Goal: Task Accomplishment & Management: Complete application form

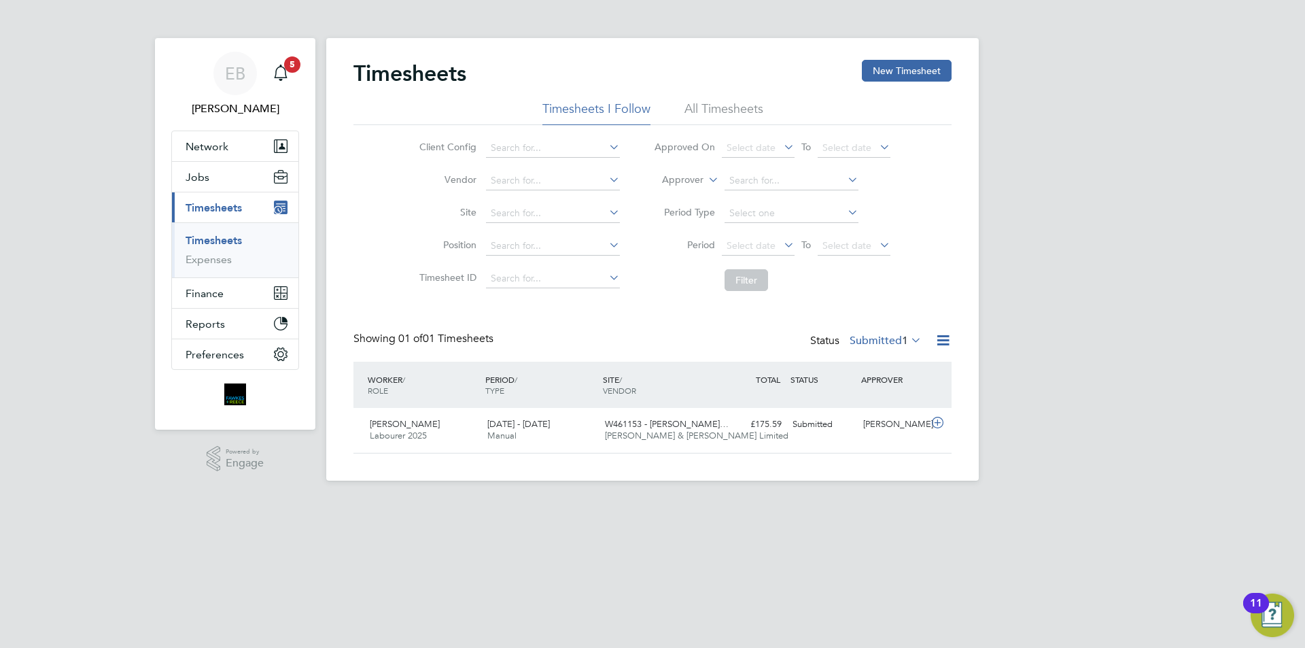
scroll to position [35, 118]
click at [232, 239] on link "Timesheets" at bounding box center [213, 240] width 56 height 13
click at [921, 71] on button "New Timesheet" at bounding box center [907, 71] width 90 height 22
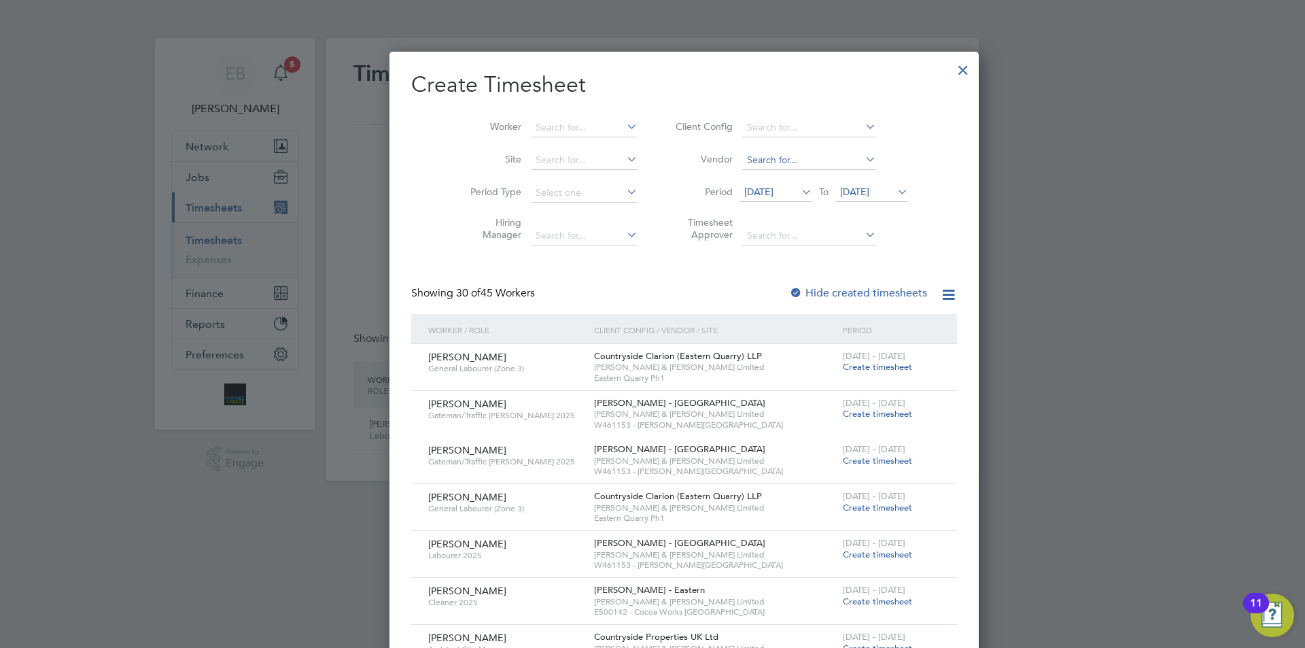
scroll to position [2186, 526]
click at [745, 191] on span "[DATE]" at bounding box center [758, 191] width 29 height 12
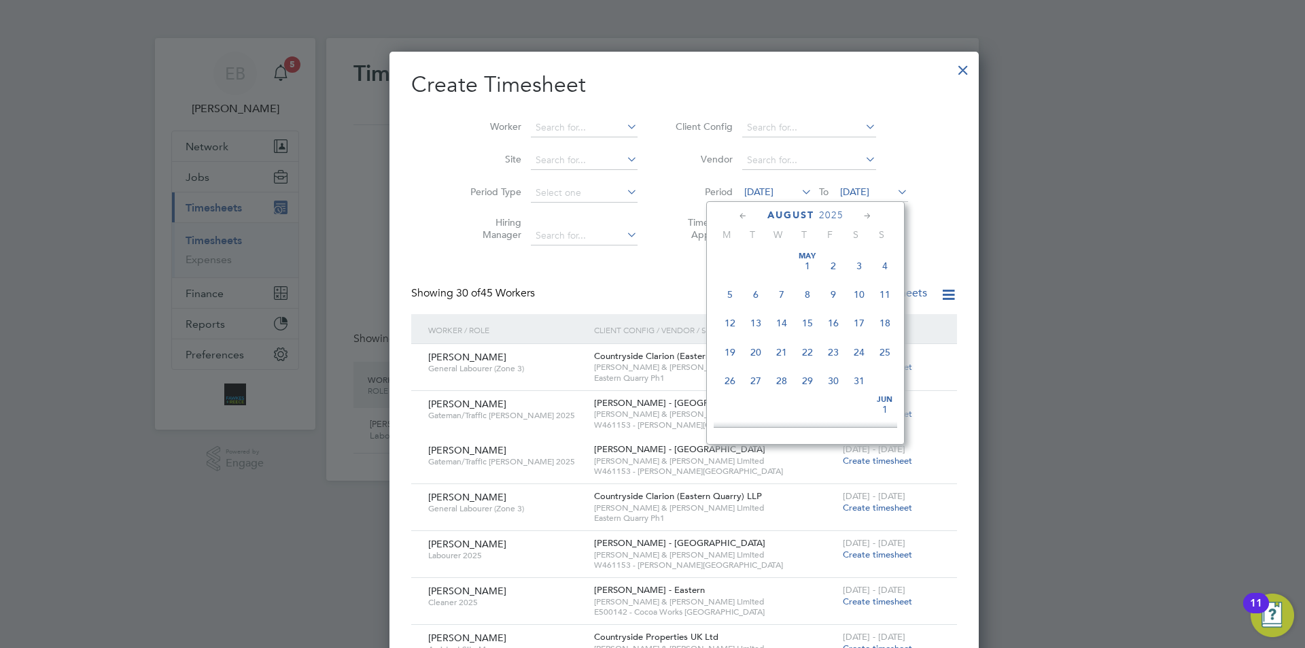
scroll to position [500, 0]
click at [737, 347] on span "25" at bounding box center [730, 339] width 26 height 26
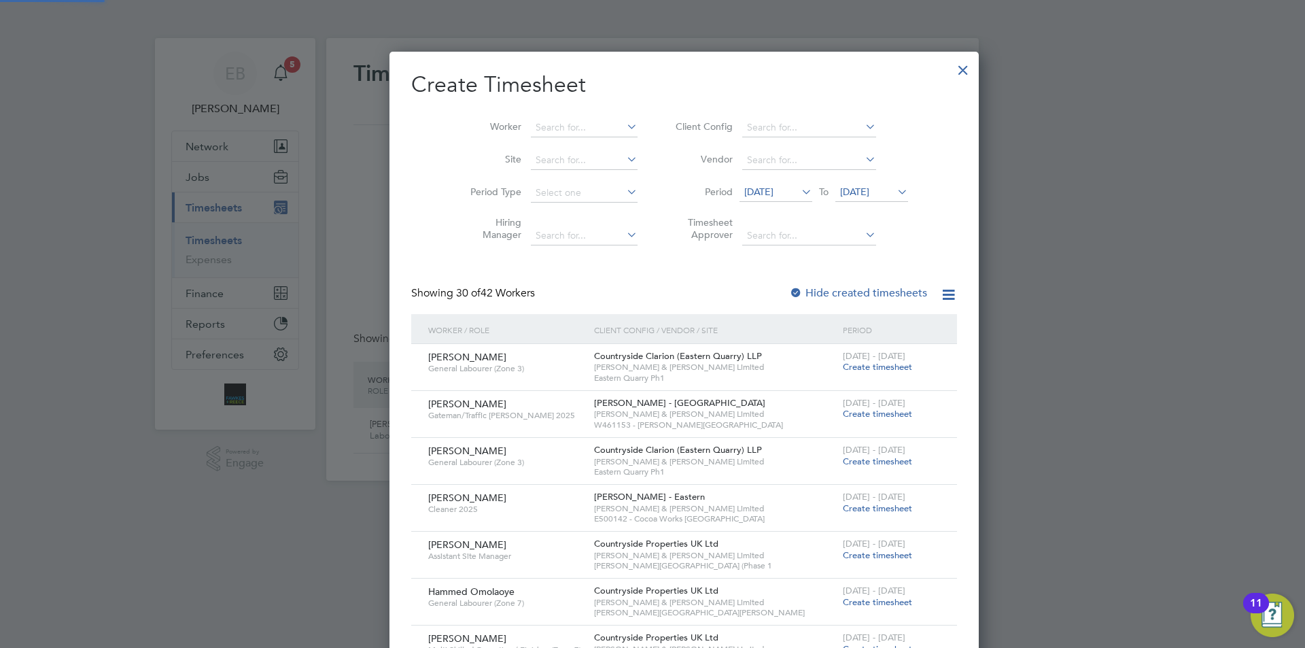
scroll to position [1769, 526]
click at [840, 190] on span "[DATE]" at bounding box center [854, 191] width 29 height 12
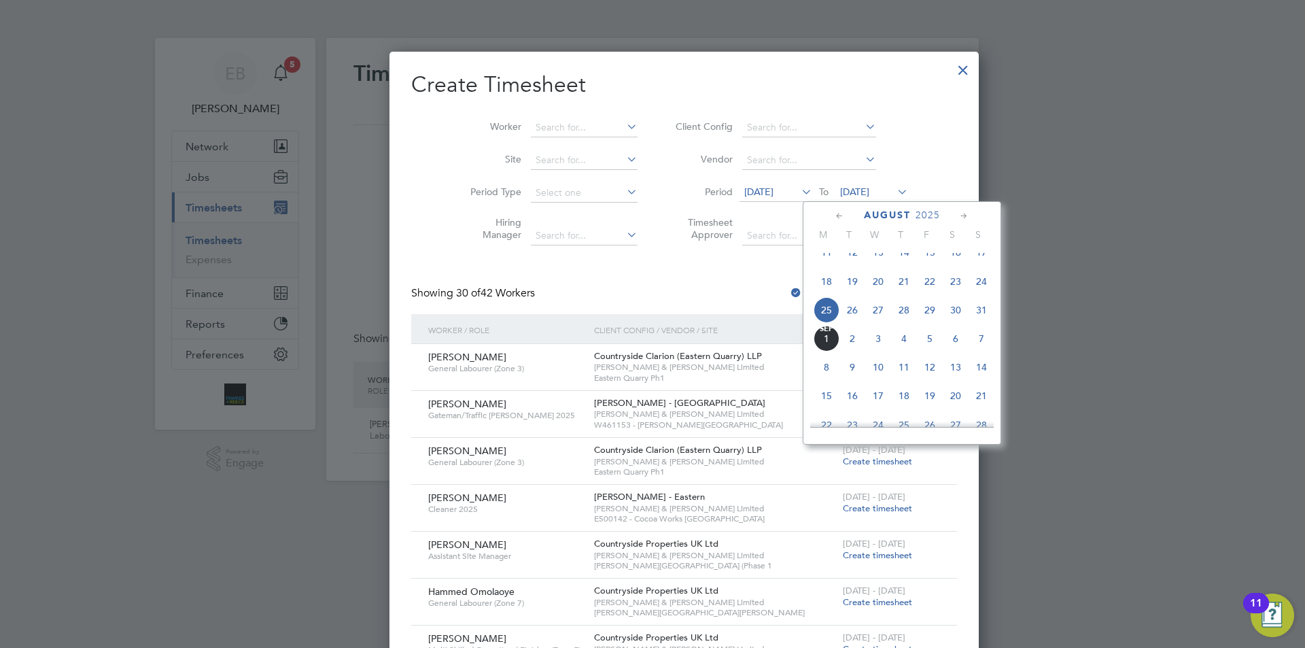
click at [976, 318] on span "31" at bounding box center [981, 310] width 26 height 26
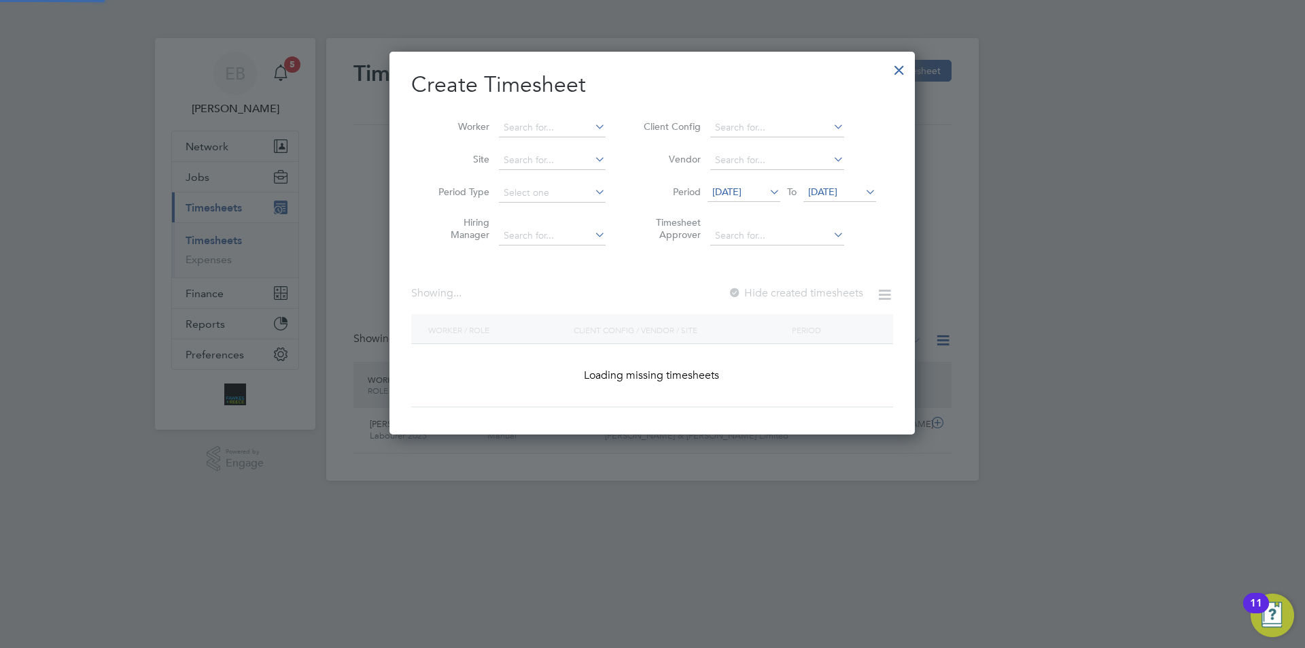
scroll to position [1815, 526]
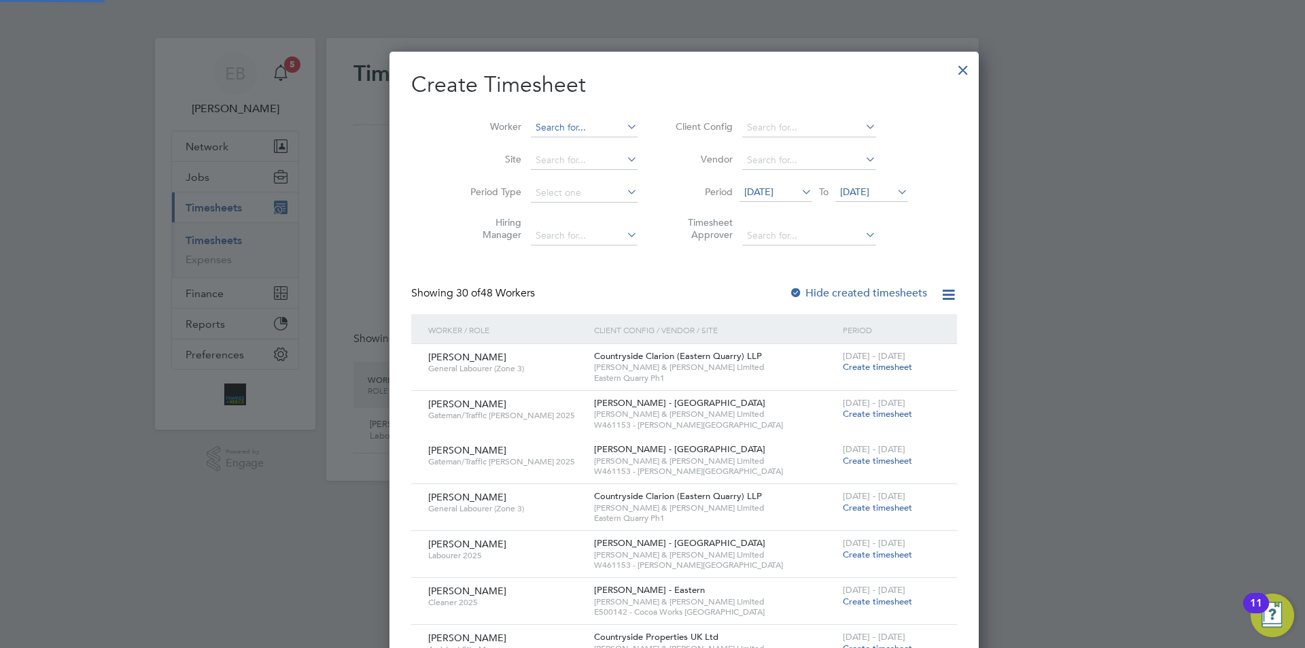
click at [552, 134] on input at bounding box center [584, 127] width 107 height 19
click at [577, 135] on input "KAI PET" at bounding box center [584, 127] width 107 height 19
click at [569, 143] on li "Kai Pet rov" at bounding box center [558, 146] width 121 height 18
type input "[PERSON_NAME]"
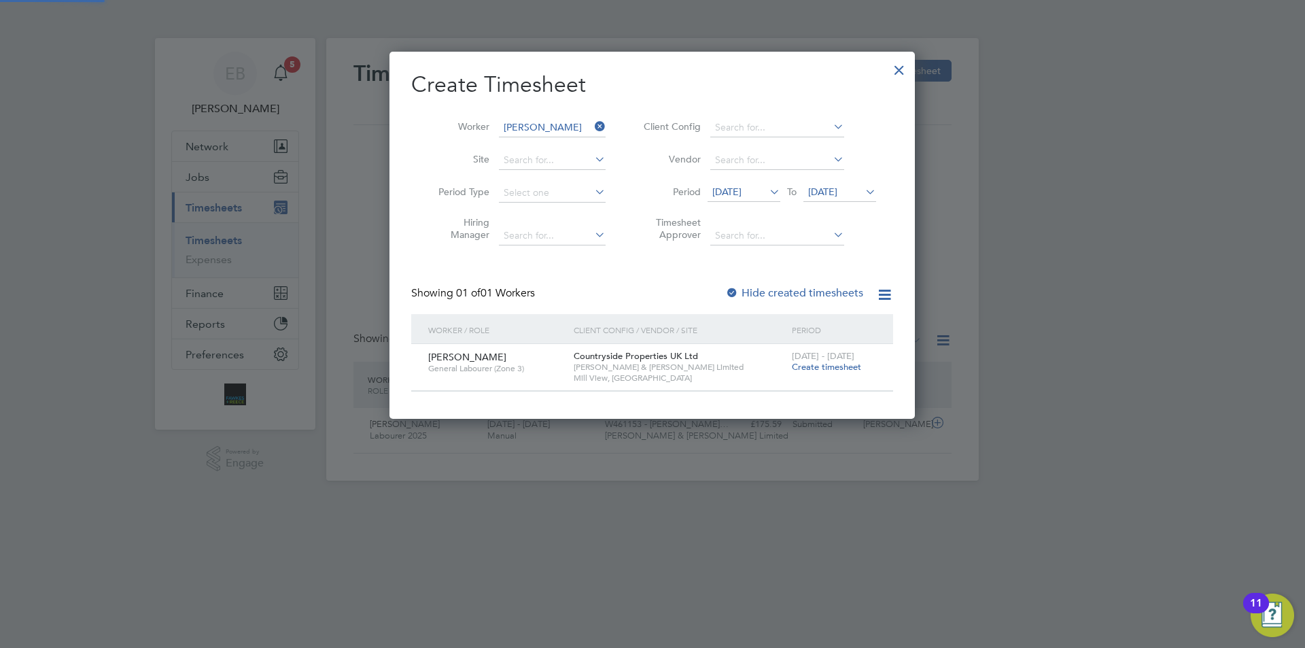
scroll to position [366, 526]
click at [818, 294] on label "Hide created timesheets" at bounding box center [794, 293] width 138 height 14
click at [813, 365] on span "Create timesheet" at bounding box center [826, 367] width 69 height 12
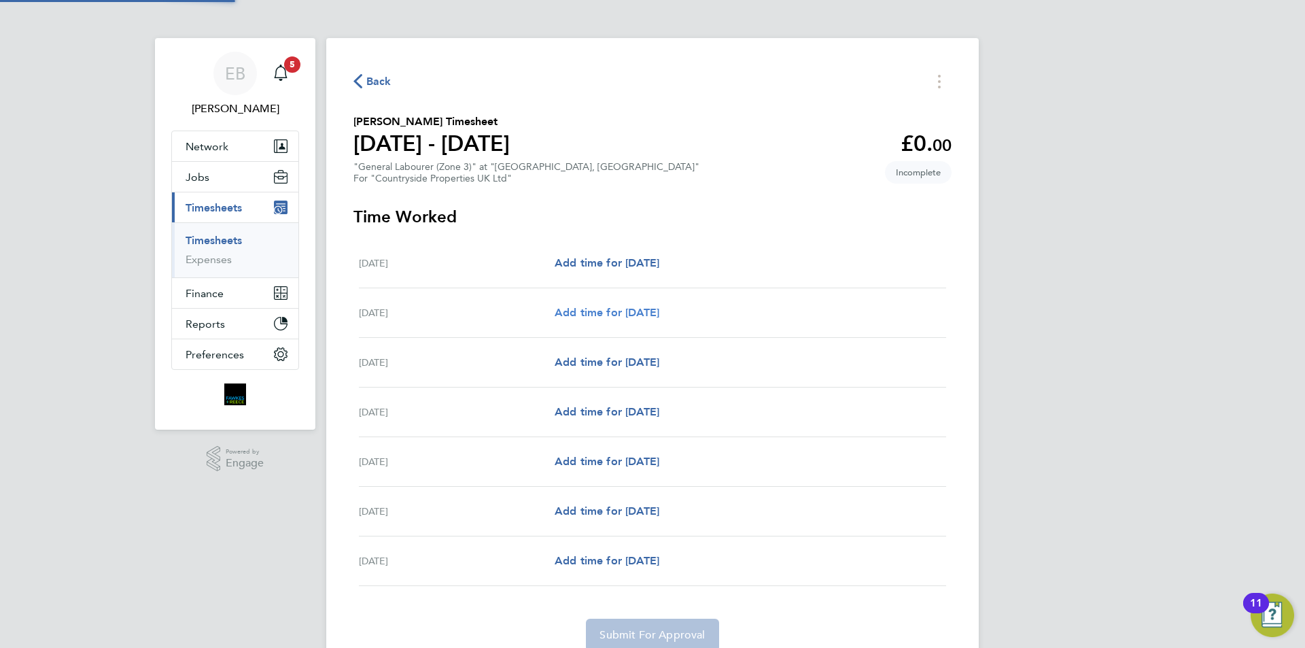
scroll to position [58, 0]
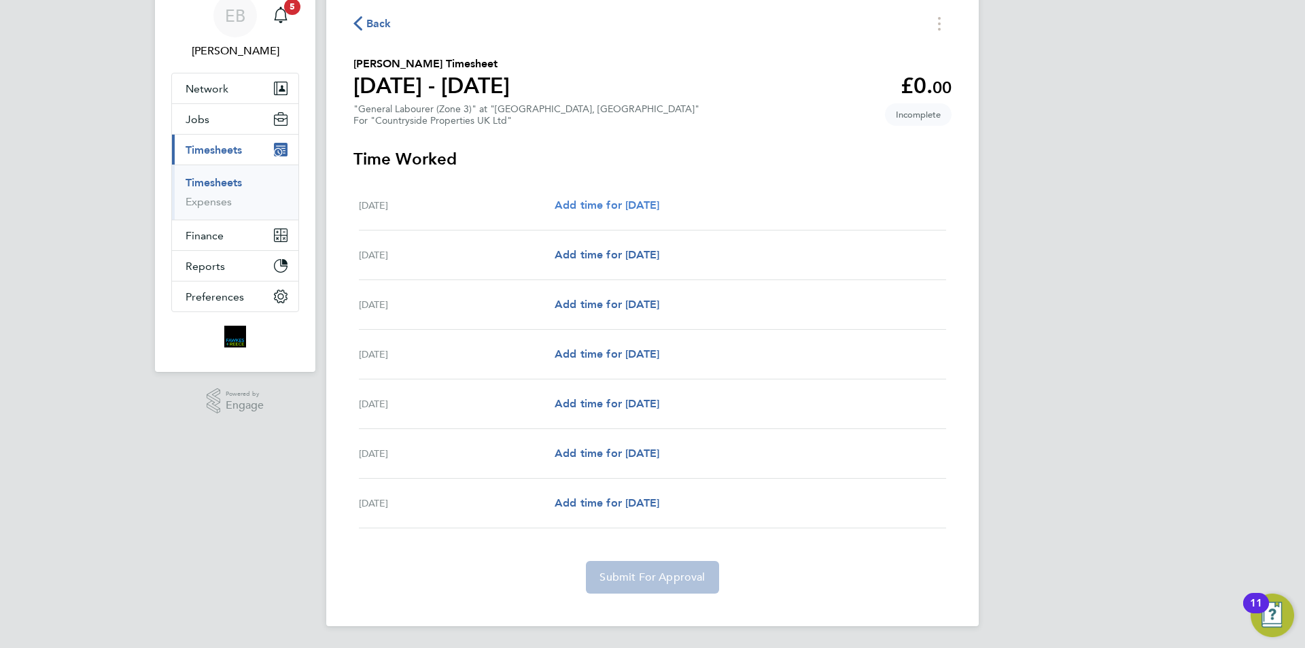
click at [652, 207] on span "Add time for [DATE]" at bounding box center [606, 204] width 105 height 13
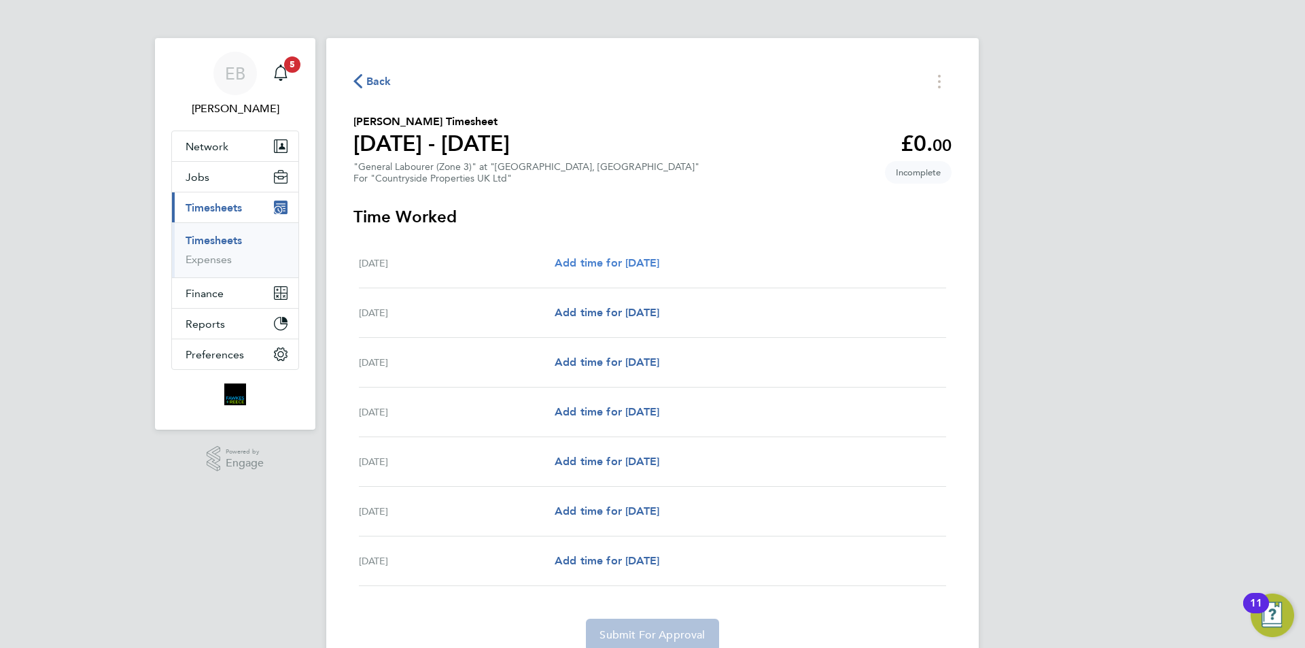
select select "30"
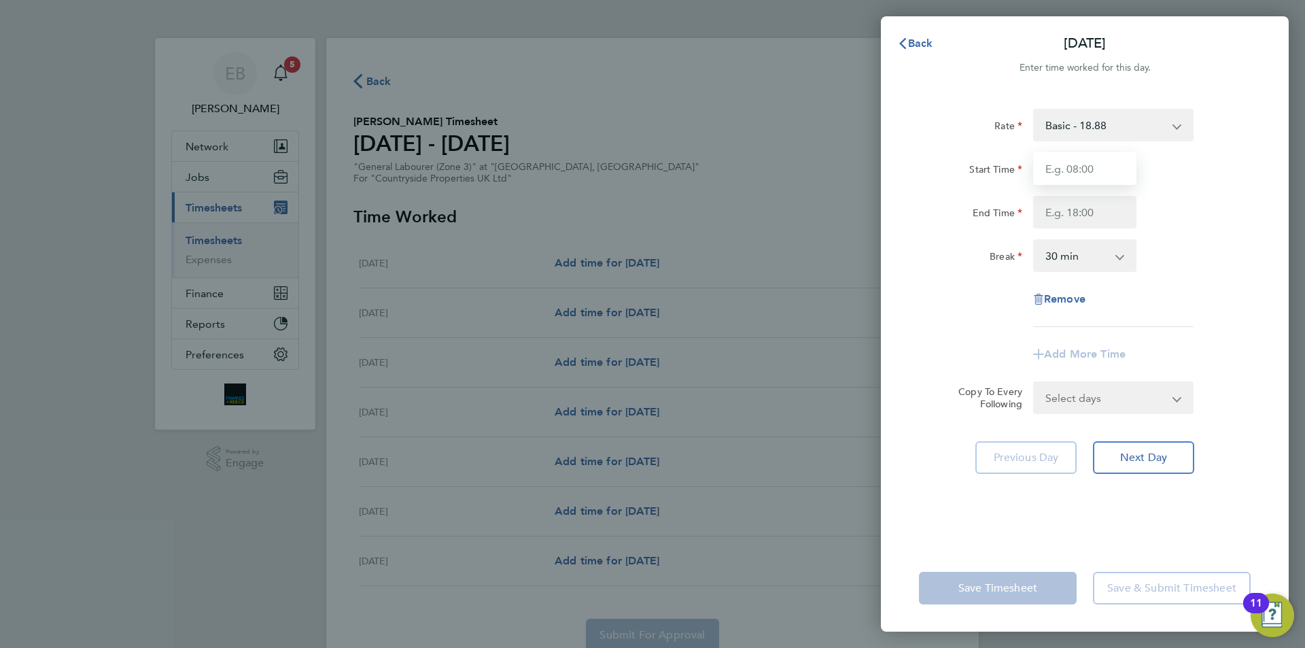
click at [1092, 156] on input "Start Time" at bounding box center [1084, 168] width 103 height 33
click at [1089, 164] on input "Start Time" at bounding box center [1084, 168] width 103 height 33
click at [1046, 177] on input "Start Time" at bounding box center [1084, 168] width 103 height 33
click at [1082, 160] on input "Start Time" at bounding box center [1084, 168] width 103 height 33
type input "07:30"
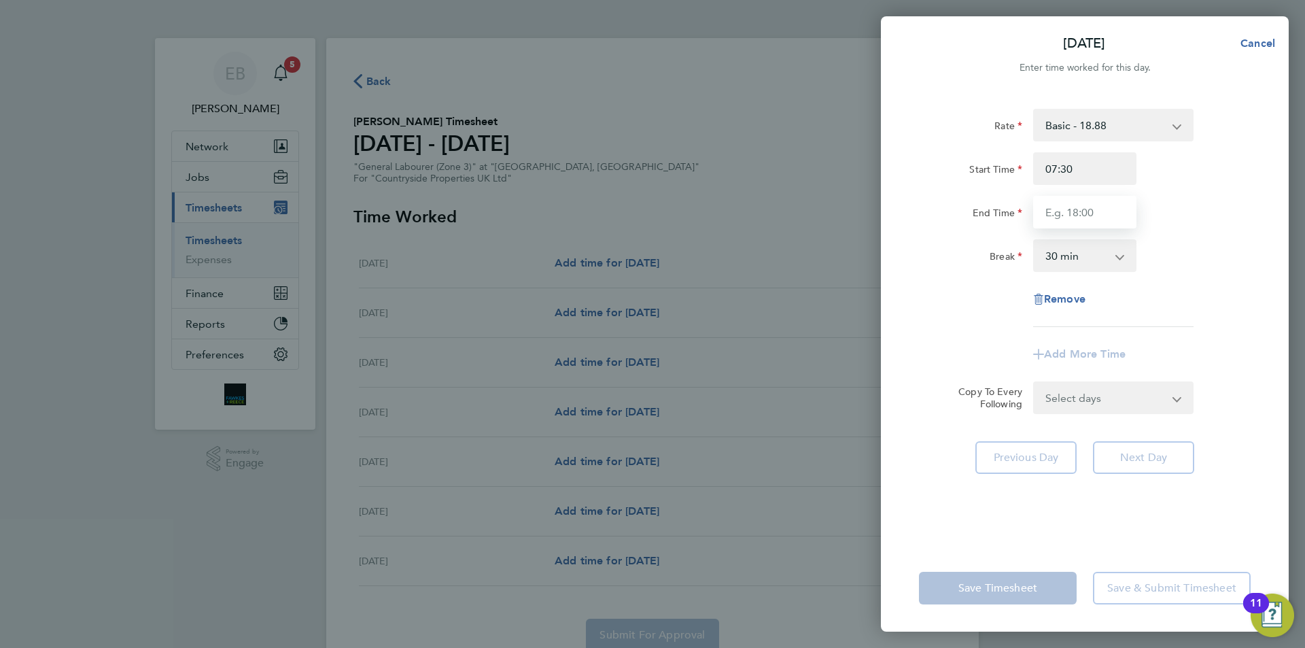
click at [1065, 211] on input "End Time" at bounding box center [1084, 212] width 103 height 33
type input "17:30"
click at [1065, 257] on select "0 min 15 min 30 min 45 min 60 min 75 min 90 min" at bounding box center [1076, 256] width 84 height 30
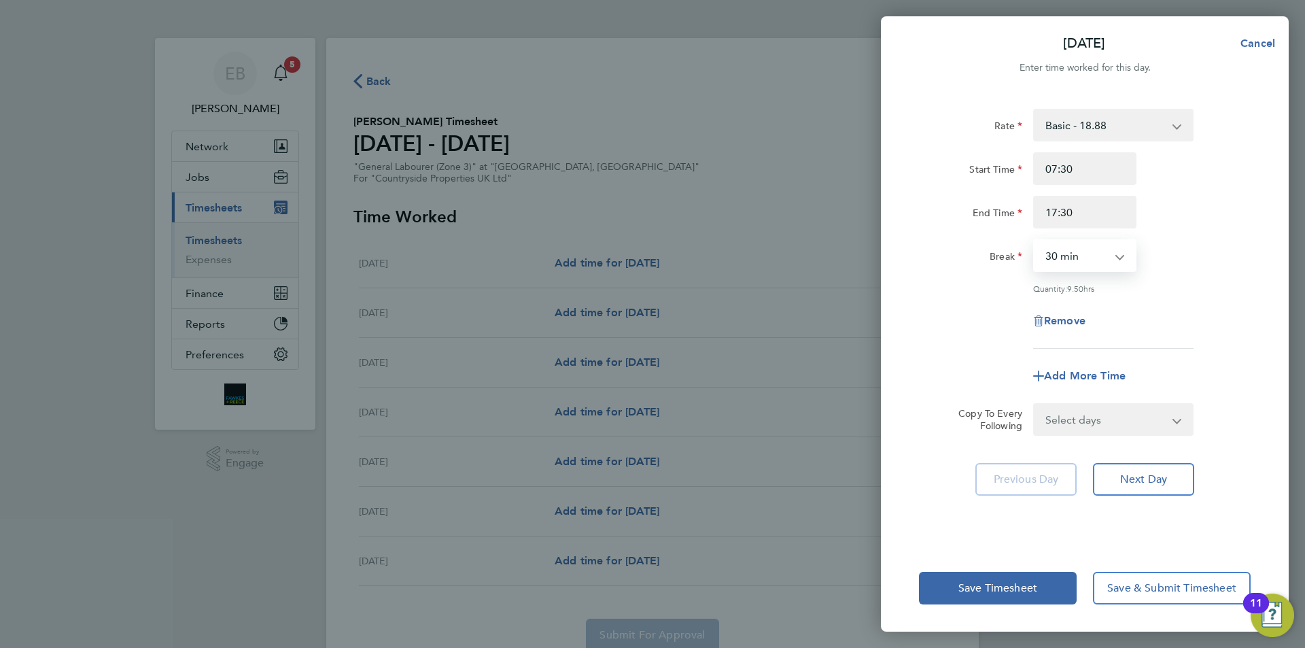
click at [1075, 259] on select "0 min 15 min 30 min 45 min 60 min 75 min 90 min" at bounding box center [1076, 256] width 84 height 30
click at [1117, 407] on select "Select days Day Weekday (Mon-Fri) Weekend (Sat-Sun) [DATE] [DATE] [DATE] [DATE]…" at bounding box center [1105, 419] width 143 height 30
select select "WEEKDAY"
click at [1034, 404] on select "Select days Day Weekday (Mon-Fri) Weekend (Sat-Sun) [DATE] [DATE] [DATE] [DATE]…" at bounding box center [1105, 419] width 143 height 30
select select "[DATE]"
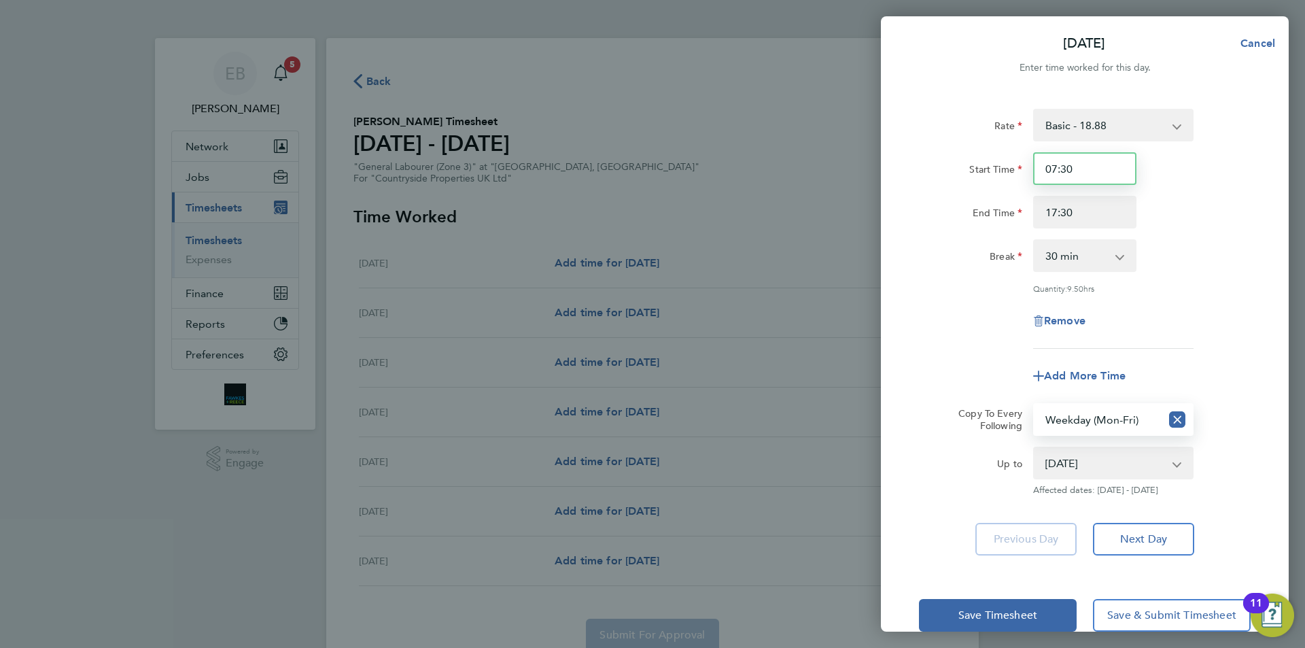
click at [1084, 177] on input "07:30" at bounding box center [1084, 168] width 103 height 33
drag, startPoint x: 1084, startPoint y: 169, endPoint x: 1006, endPoint y: 174, distance: 79.0
click at [1006, 174] on div "Start Time 07:30" at bounding box center [1084, 168] width 342 height 33
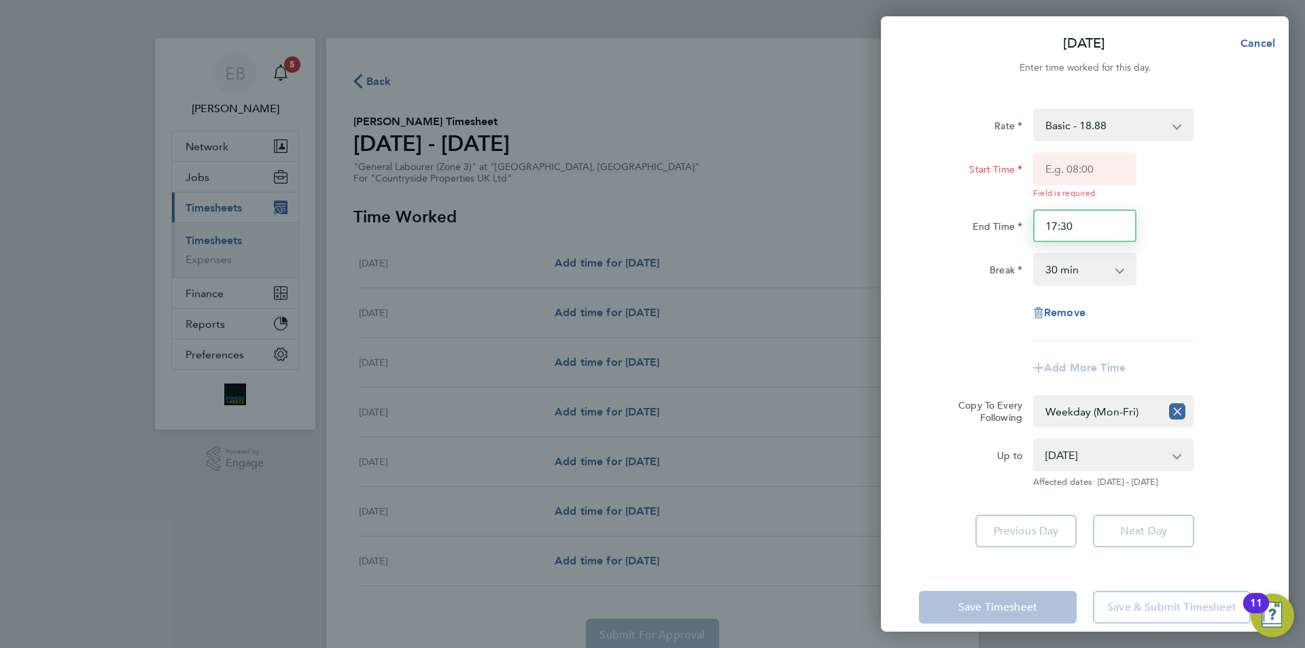
drag, startPoint x: 1091, startPoint y: 205, endPoint x: 987, endPoint y: 202, distance: 104.7
click at [987, 202] on div "Start Time Field is required. End Time 17:30" at bounding box center [1084, 197] width 342 height 90
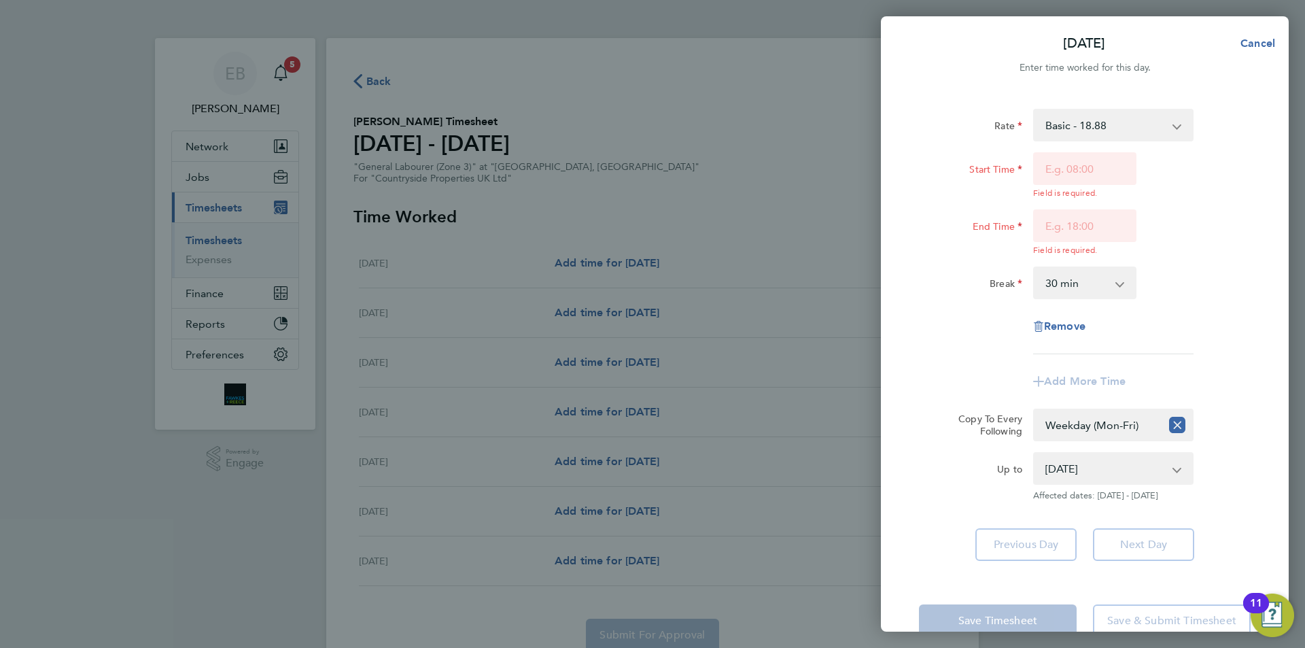
click at [1154, 251] on div "Rate Basic - 18.88 Start Time Field is required. End Time Field is required. Br…" at bounding box center [1085, 231] width 332 height 245
click at [1116, 282] on select "0 min 15 min 30 min 45 min 60 min 75 min 90 min" at bounding box center [1076, 283] width 84 height 30
click at [1217, 355] on app-timesheet-line-form-group "Rate Basic - 18.88 Start Time Field is required. End Time Field is required. Br…" at bounding box center [1085, 253] width 332 height 289
click at [1064, 332] on div "Remove" at bounding box center [1084, 326] width 114 height 33
click at [1063, 321] on span "Remove" at bounding box center [1064, 325] width 41 height 13
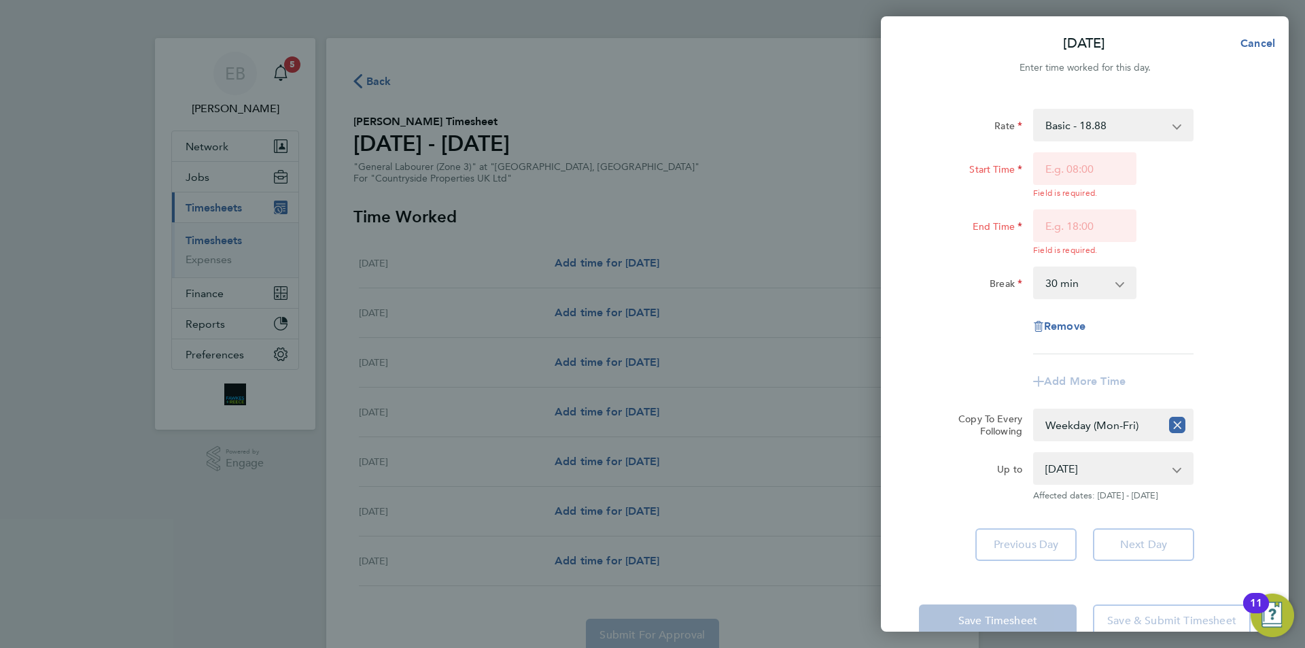
select select "null"
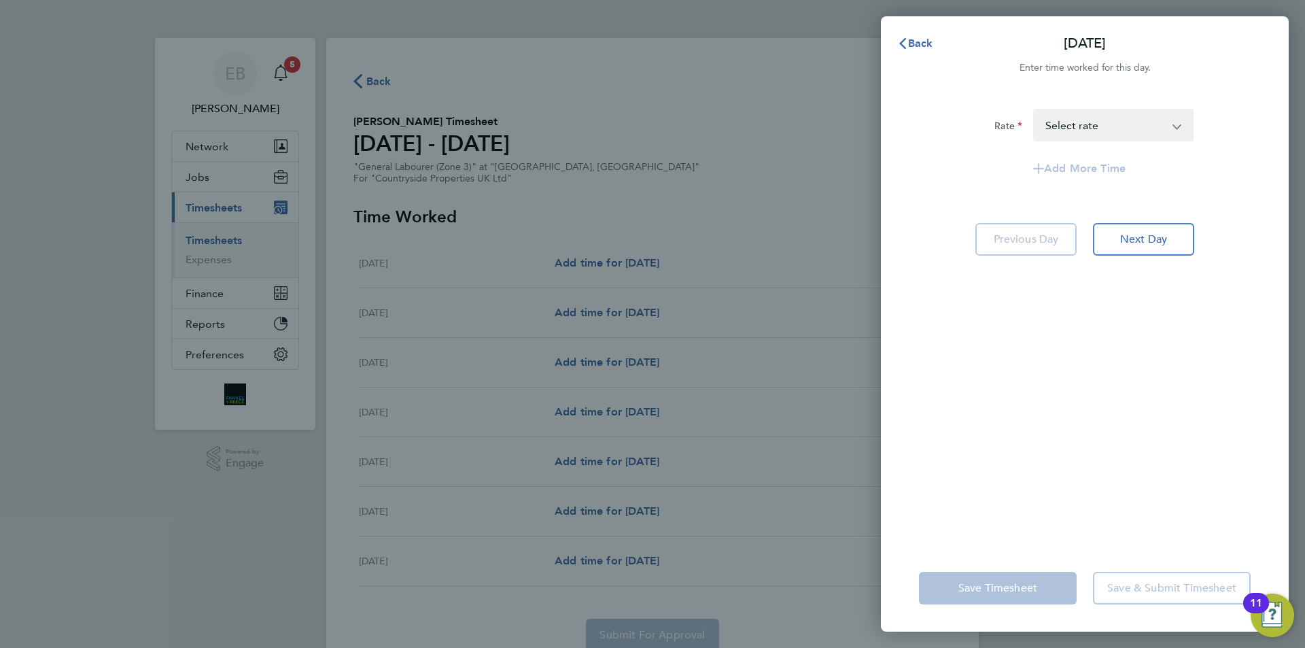
click at [1131, 135] on select "Basic - 18.88 Select rate" at bounding box center [1104, 125] width 141 height 30
select select "30"
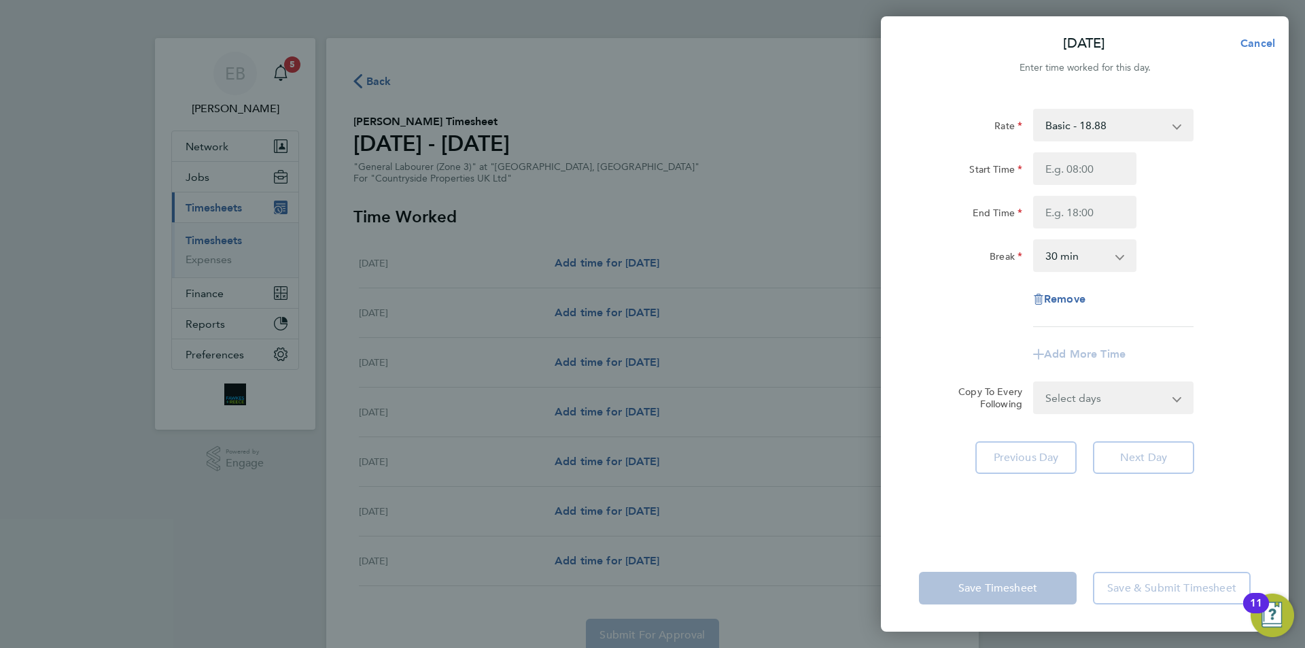
click at [1265, 39] on span "Cancel" at bounding box center [1255, 43] width 39 height 13
select select "30"
click at [921, 52] on button "Back" at bounding box center [914, 43] width 63 height 27
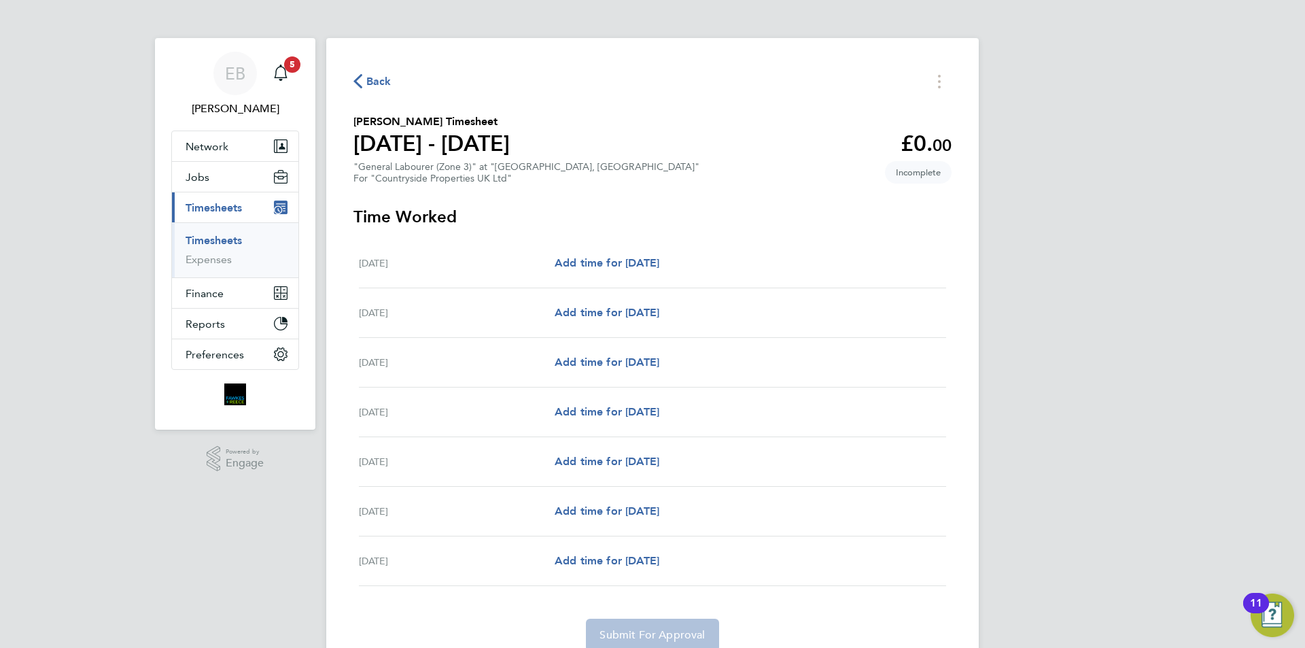
click at [621, 326] on div "[DATE] Add time for [DATE] Add time for [DATE]" at bounding box center [652, 313] width 587 height 50
click at [620, 316] on span "Add time for [DATE]" at bounding box center [606, 312] width 105 height 13
select select "30"
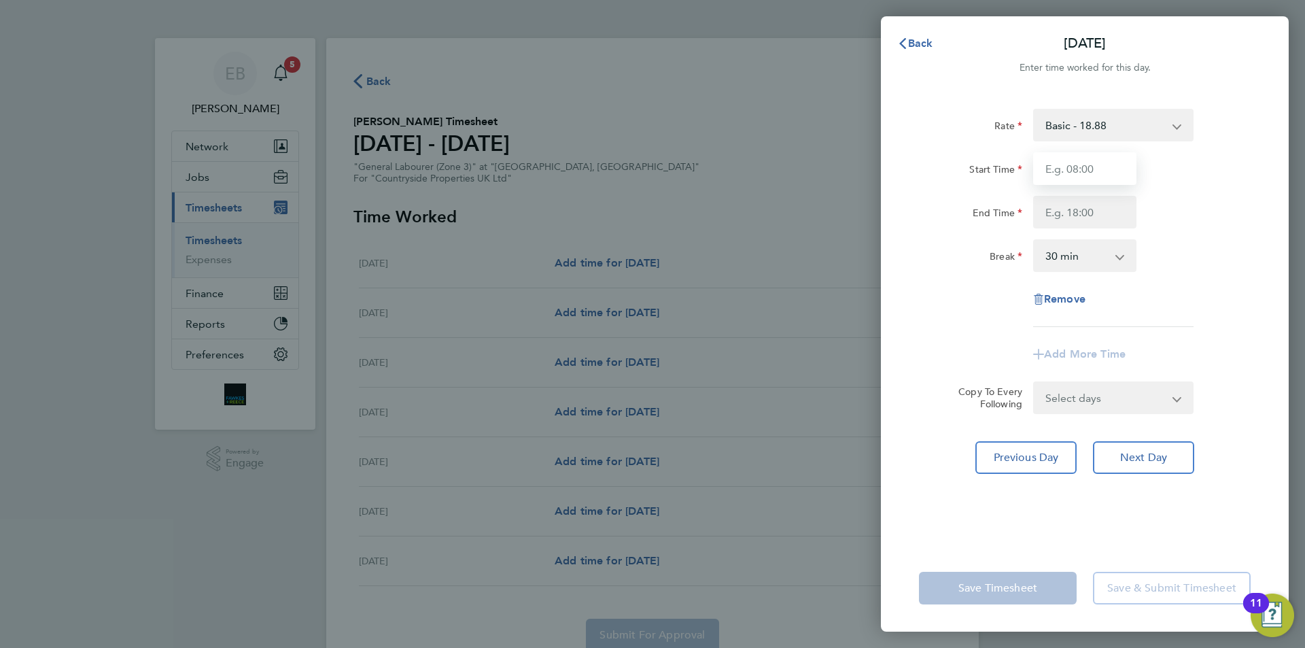
click at [1092, 174] on input "Start Time" at bounding box center [1084, 168] width 103 height 33
type input "07:30"
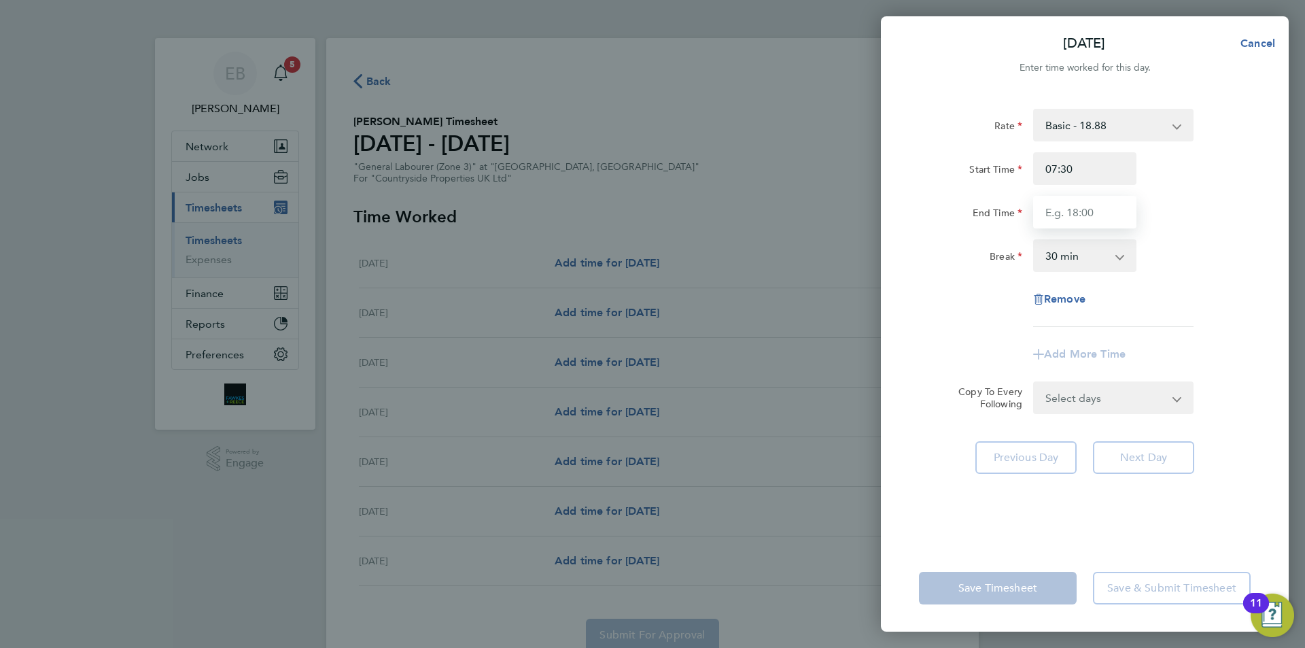
click at [1057, 221] on input "End Time" at bounding box center [1084, 212] width 103 height 33
type input "17:30"
click at [1108, 259] on select "0 min 15 min 30 min 45 min 60 min 75 min 90 min" at bounding box center [1076, 256] width 84 height 30
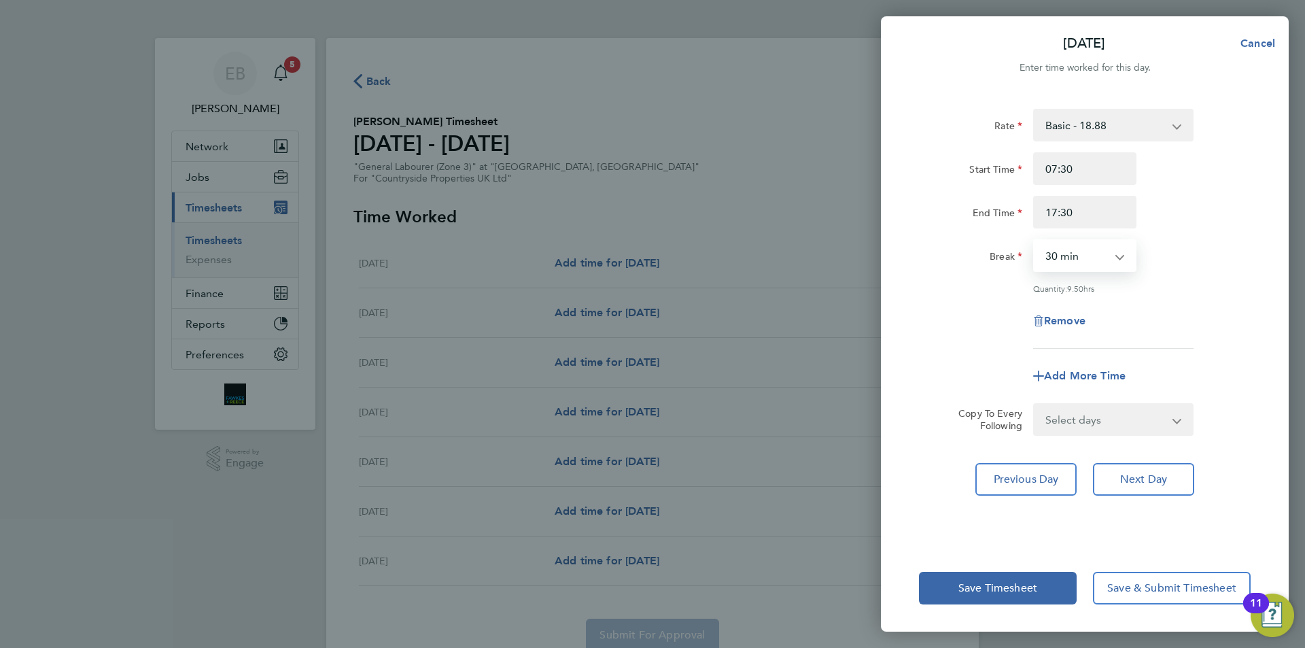
click at [1108, 259] on select "0 min 15 min 30 min 45 min 60 min 75 min 90 min" at bounding box center [1076, 256] width 84 height 30
click at [1137, 426] on select "Select days Day Weekday (Mon-Fri) Weekend (Sat-Sun) [DATE] [DATE] [DATE] [DATE]…" at bounding box center [1105, 419] width 143 height 30
drag, startPoint x: 1180, startPoint y: 366, endPoint x: 1170, endPoint y: 386, distance: 21.9
click at [1180, 366] on div "Add More Time" at bounding box center [1084, 375] width 342 height 33
click at [1126, 469] on button "Next Day" at bounding box center [1143, 479] width 101 height 33
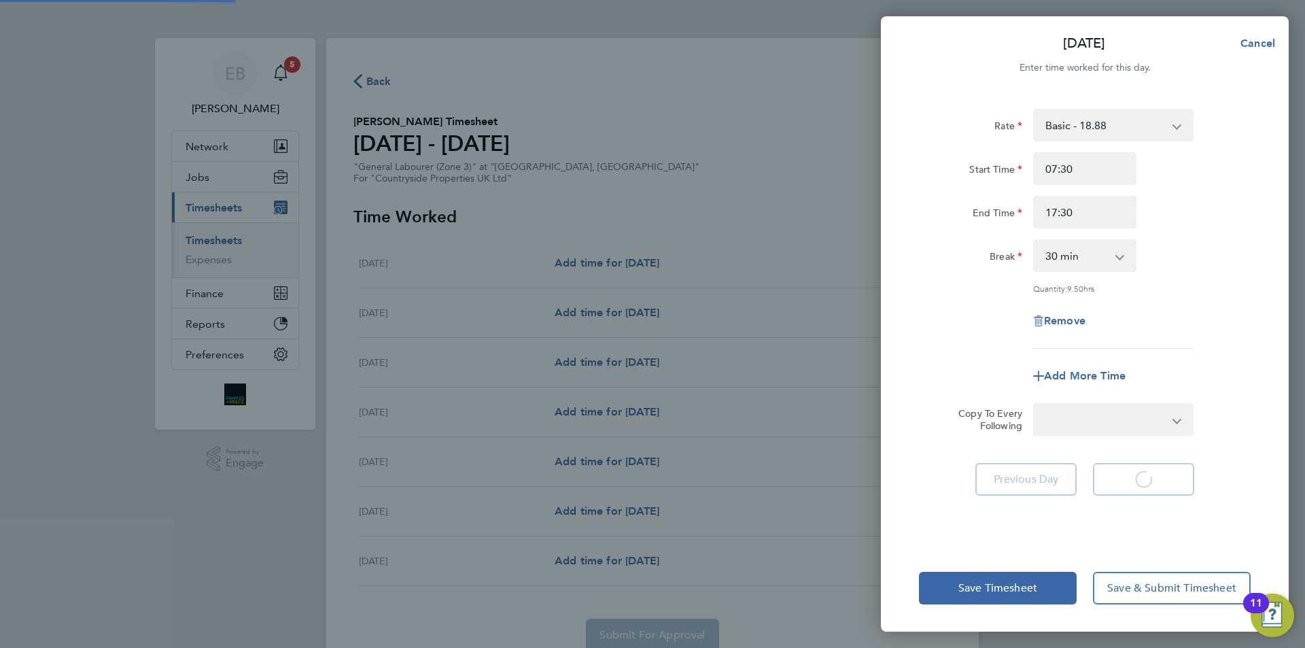
select select "30"
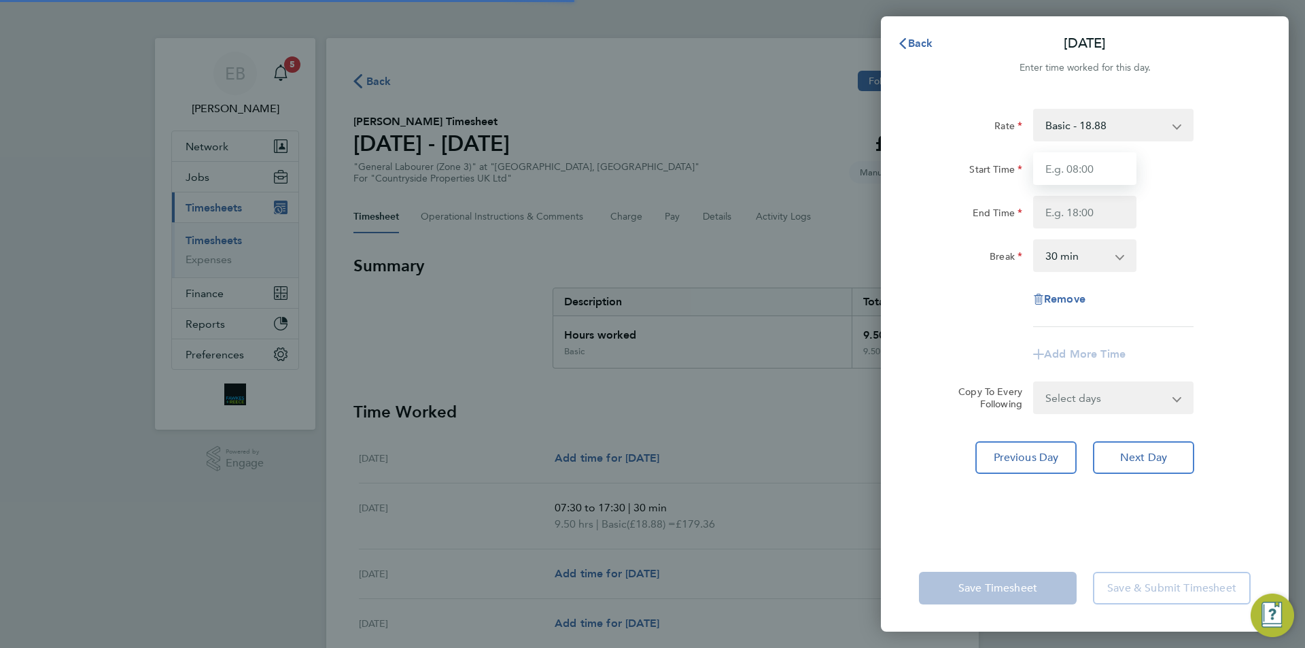
click at [1061, 177] on input "Start Time" at bounding box center [1084, 168] width 103 height 33
type input "07:30"
click at [1063, 200] on input "End Time" at bounding box center [1084, 212] width 103 height 33
type input "17:30"
click at [1100, 305] on div "Remove" at bounding box center [1084, 299] width 114 height 33
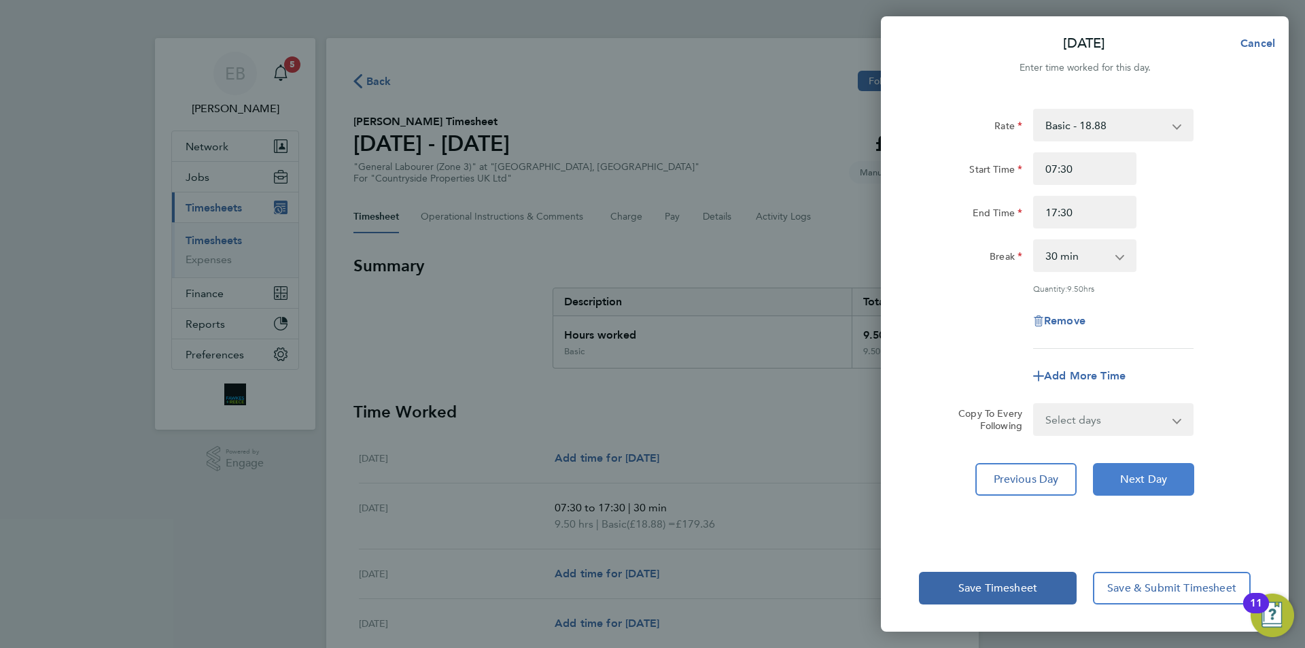
click at [1148, 466] on button "Next Day" at bounding box center [1143, 479] width 101 height 33
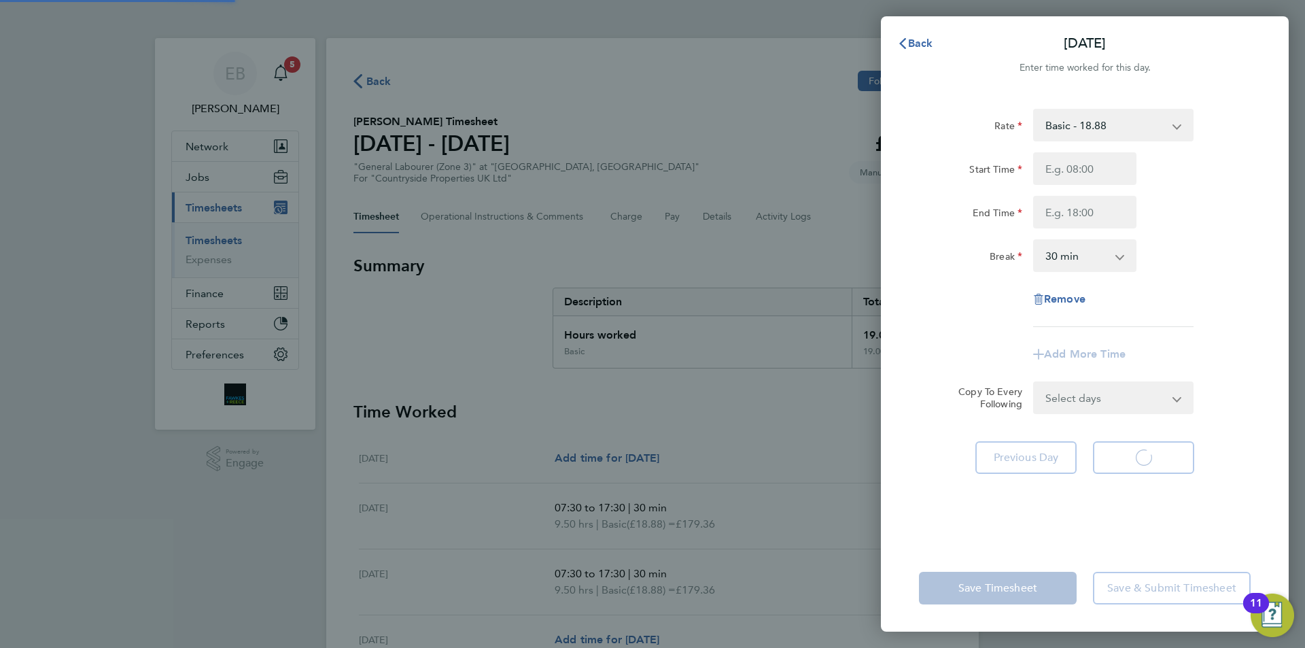
select select "30"
click at [1076, 177] on input "Start Time" at bounding box center [1084, 168] width 103 height 33
type input "07:30"
click at [1057, 224] on input "End Time" at bounding box center [1084, 212] width 103 height 33
type input "17:30"
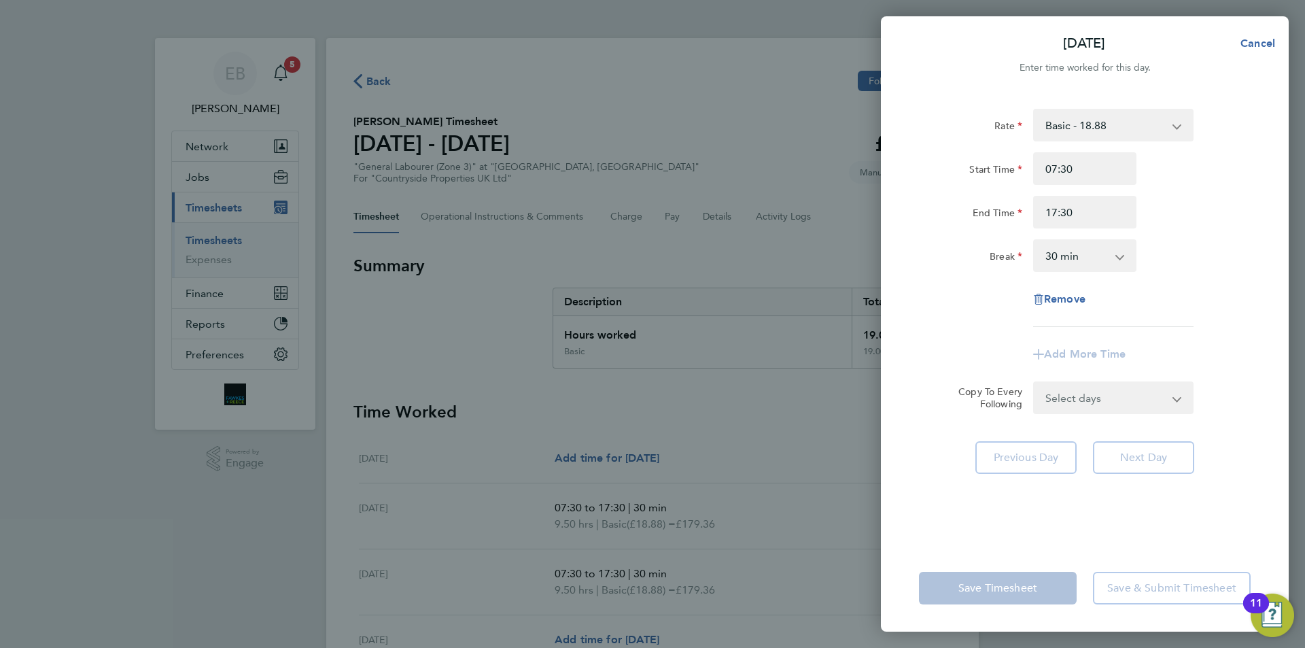
click at [1137, 280] on div "Rate Basic - 18.88 Start Time 07:30 End Time 17:30 Break 0 min 15 min 30 min 45…" at bounding box center [1085, 218] width 332 height 218
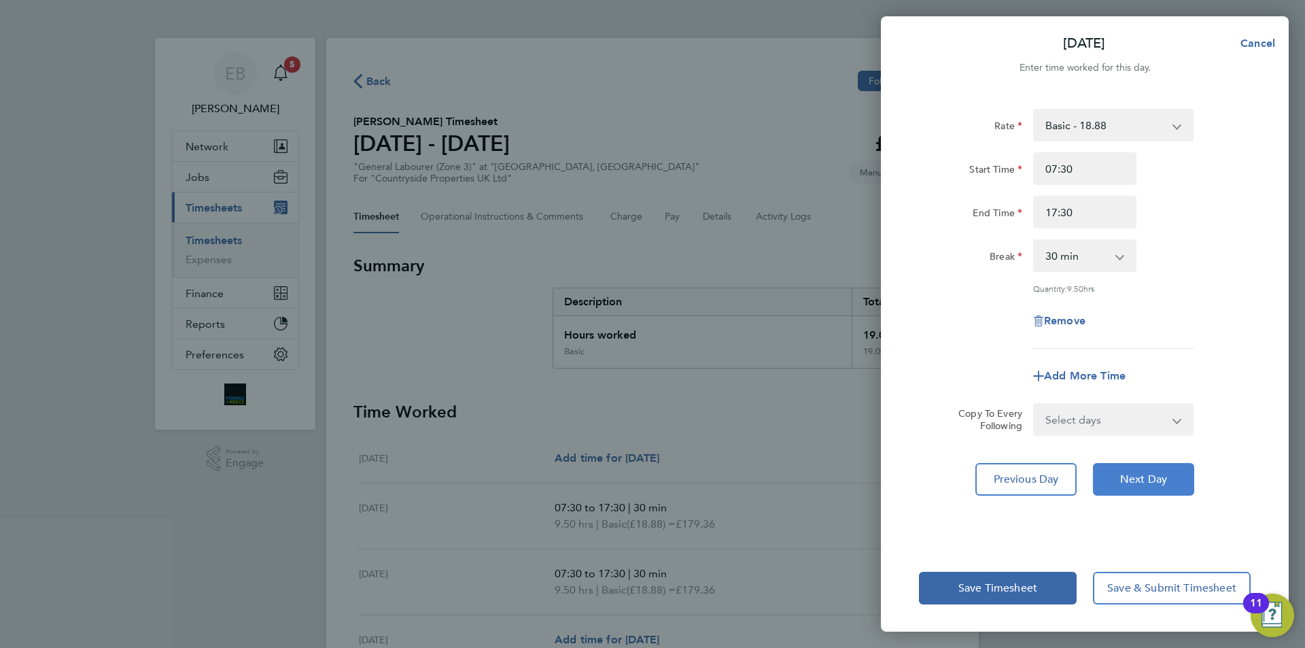
click at [1143, 468] on button "Next Day" at bounding box center [1143, 479] width 101 height 33
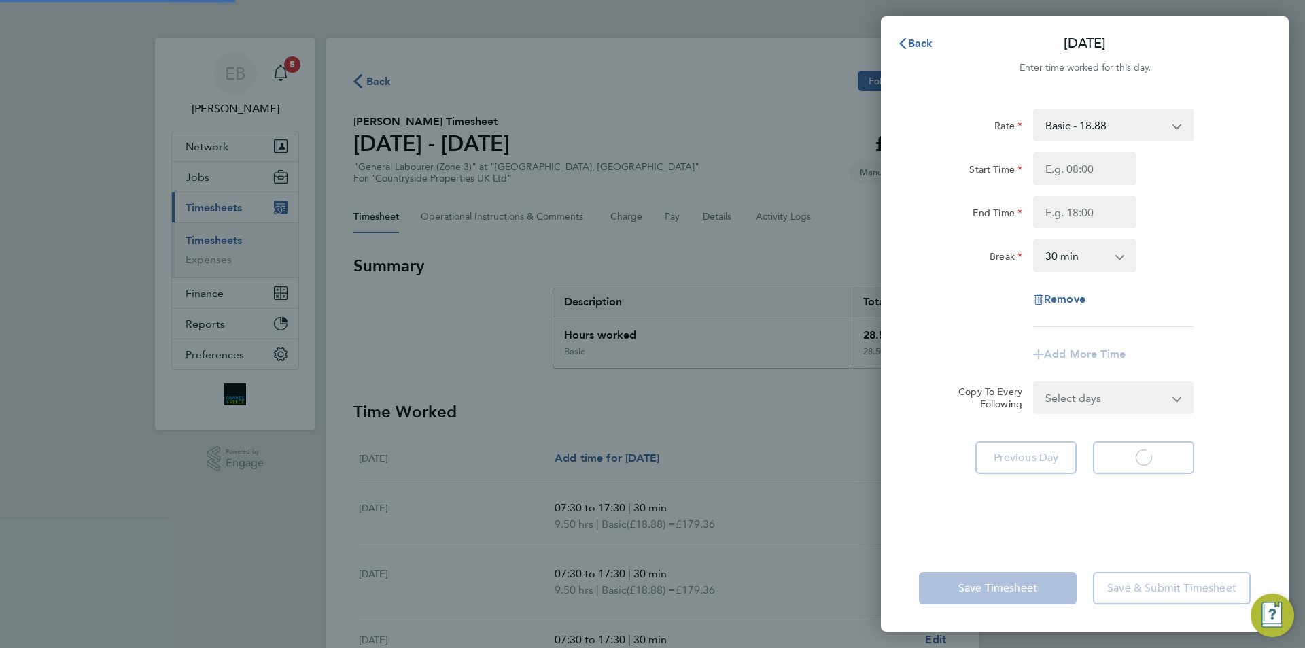
select select "30"
click at [1078, 166] on input "Start Time" at bounding box center [1084, 168] width 103 height 33
type input "07:30"
click at [1054, 217] on input "End Time" at bounding box center [1084, 212] width 103 height 33
type input "17:30"
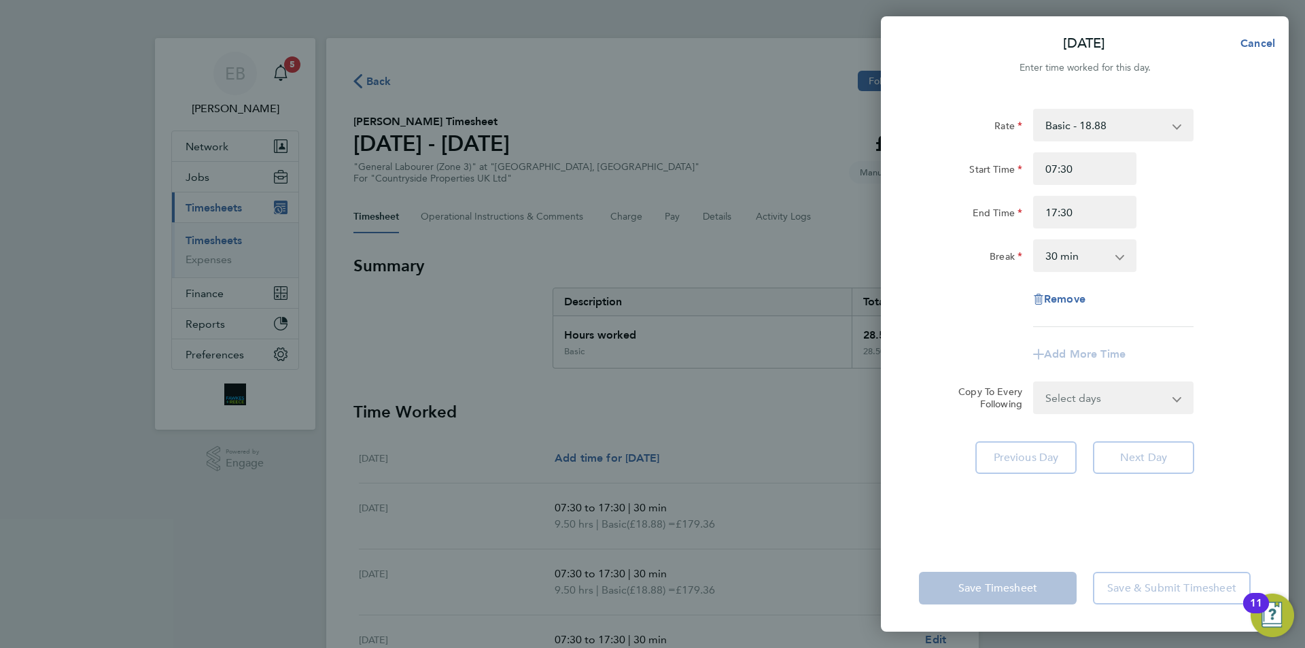
click at [1136, 228] on div "17:30" at bounding box center [1084, 212] width 114 height 33
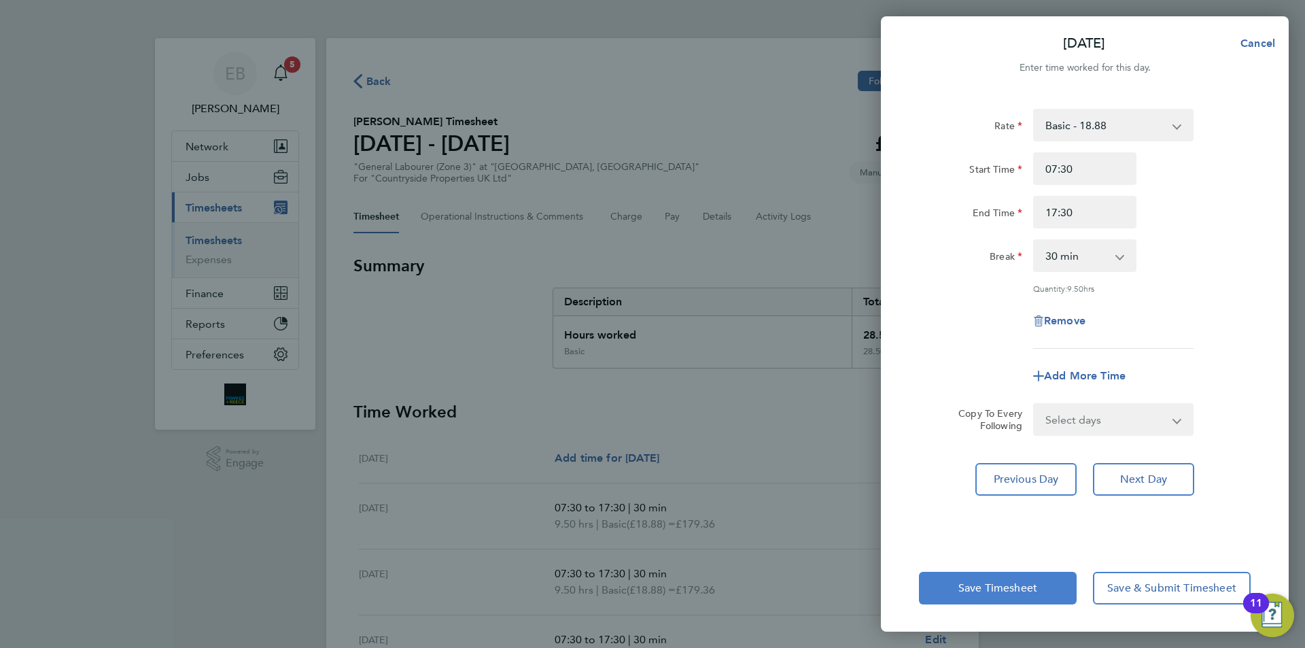
click at [1012, 579] on button "Save Timesheet" at bounding box center [998, 587] width 158 height 33
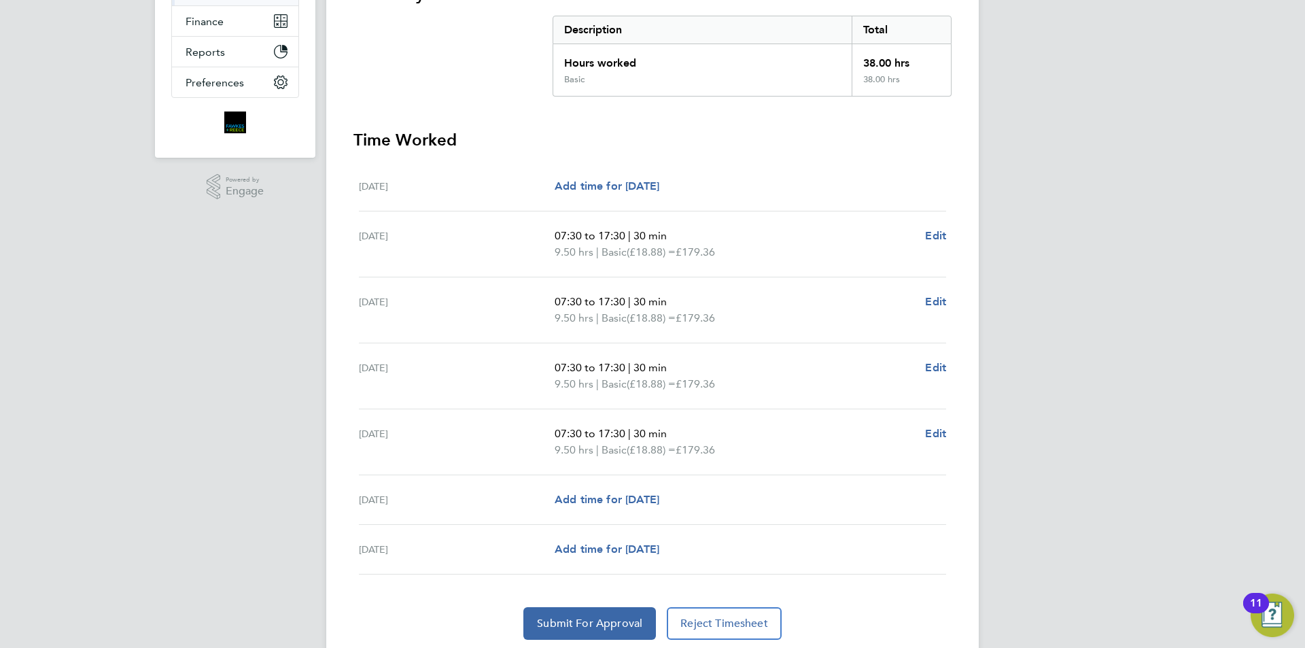
scroll to position [318, 0]
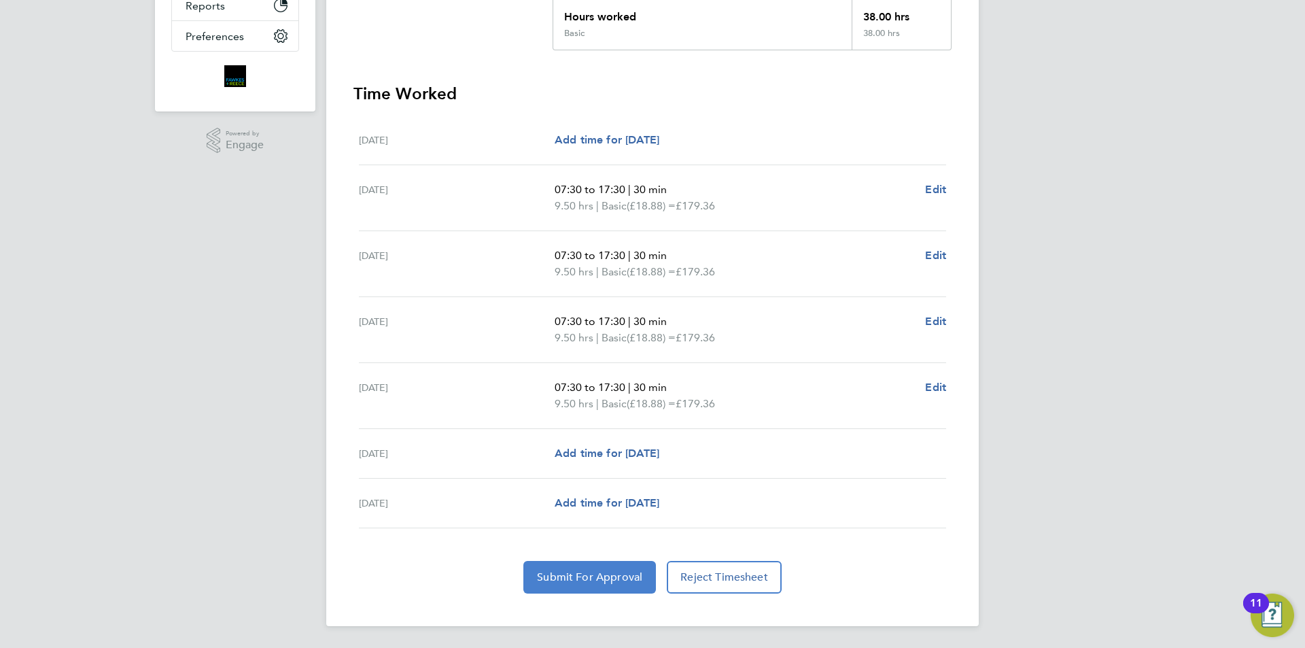
click at [600, 566] on button "Submit For Approval" at bounding box center [589, 577] width 132 height 33
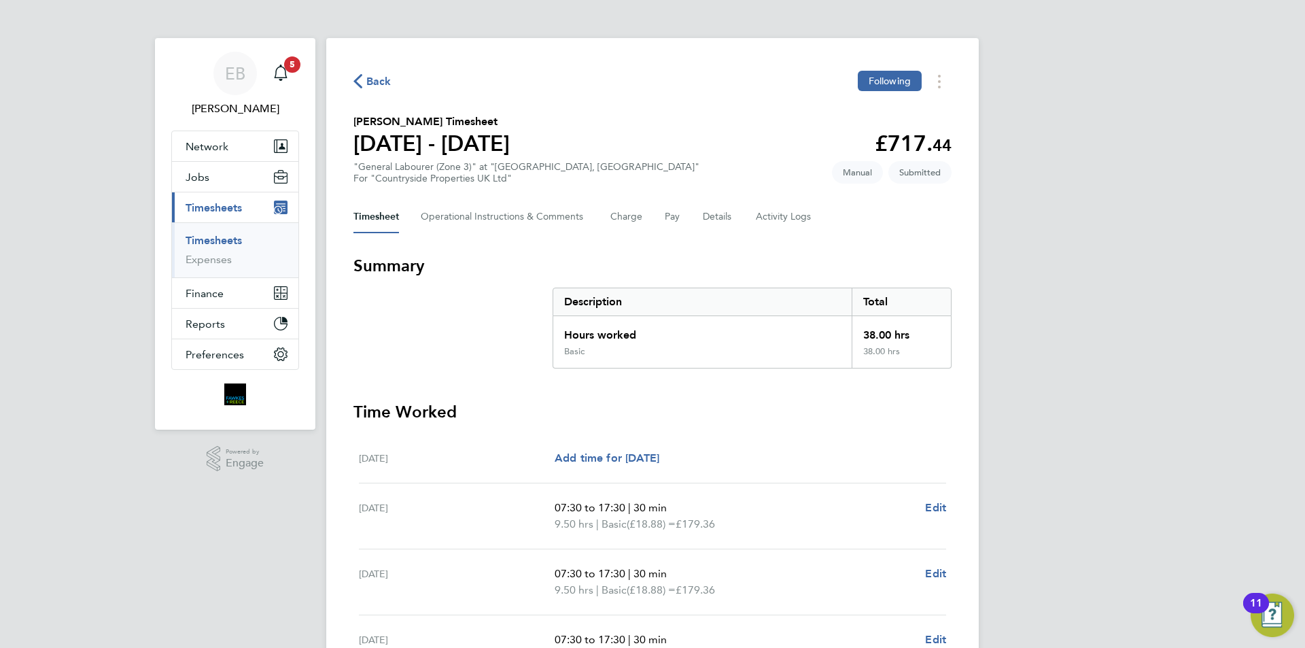
click at [364, 79] on span "Back" at bounding box center [372, 80] width 38 height 13
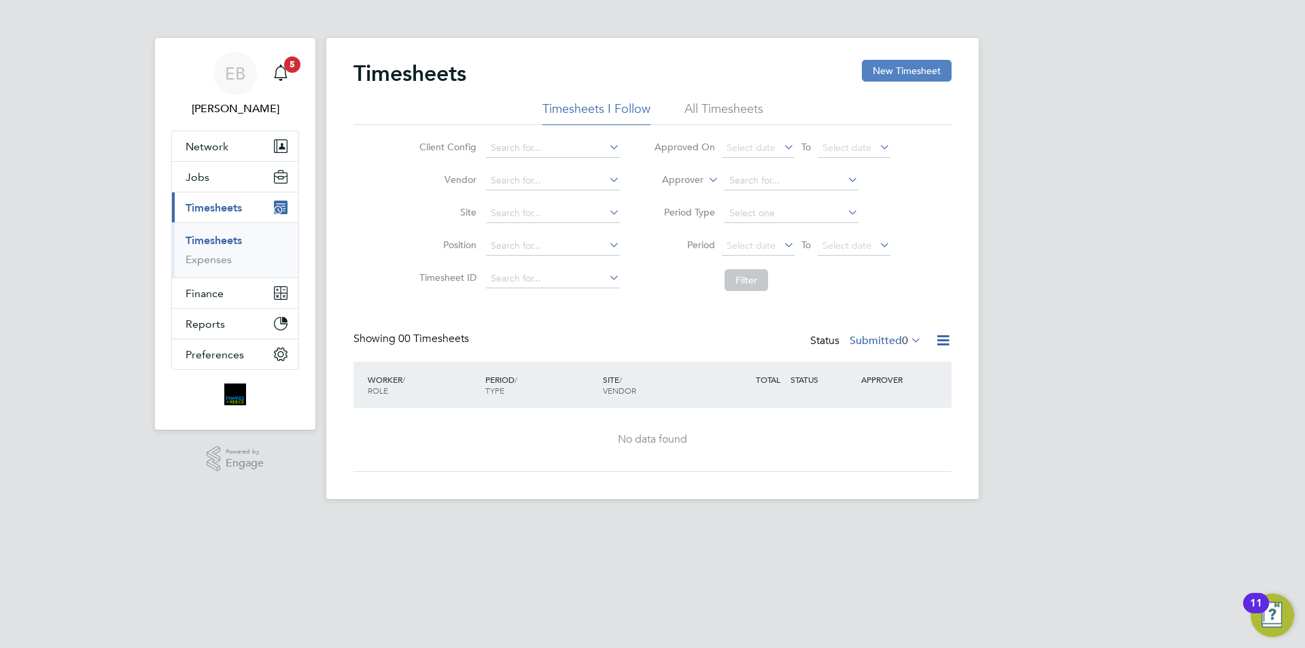
click at [930, 76] on button "New Timesheet" at bounding box center [907, 71] width 90 height 22
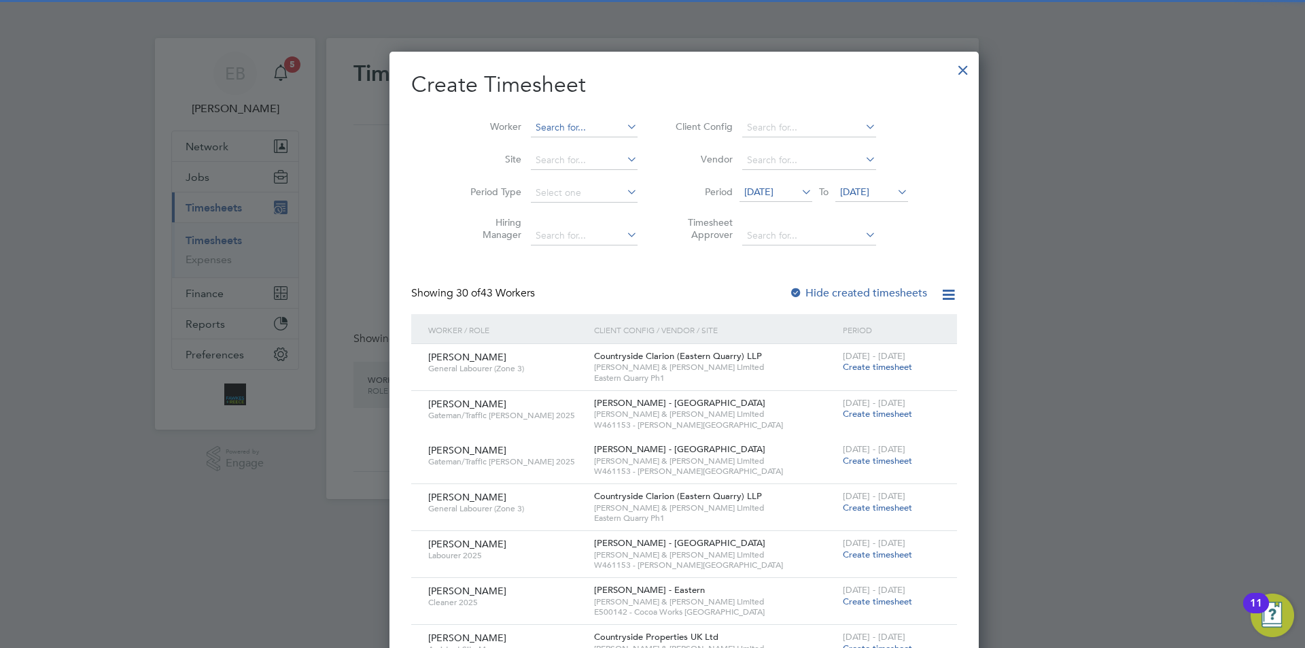
scroll to position [7, 7]
click at [531, 120] on input at bounding box center [584, 127] width 107 height 19
click at [544, 195] on li "[PERSON_NAME]" at bounding box center [560, 201] width 125 height 18
type input "[PERSON_NAME]"
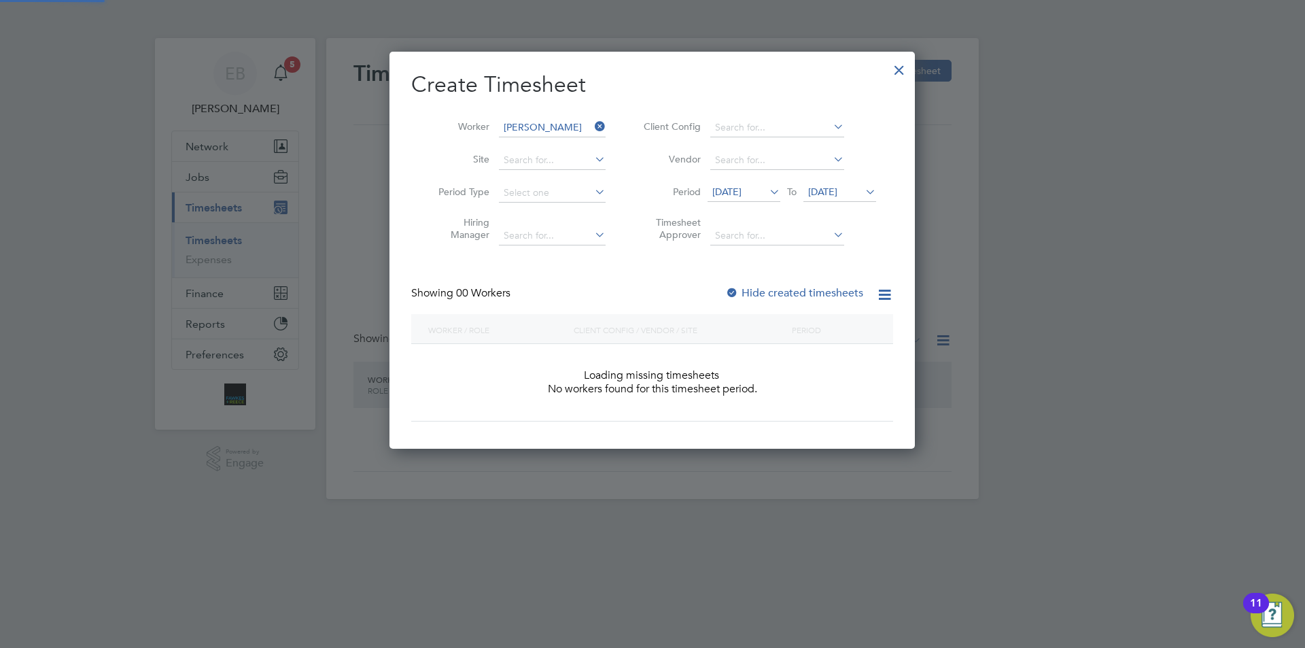
scroll to position [383, 526]
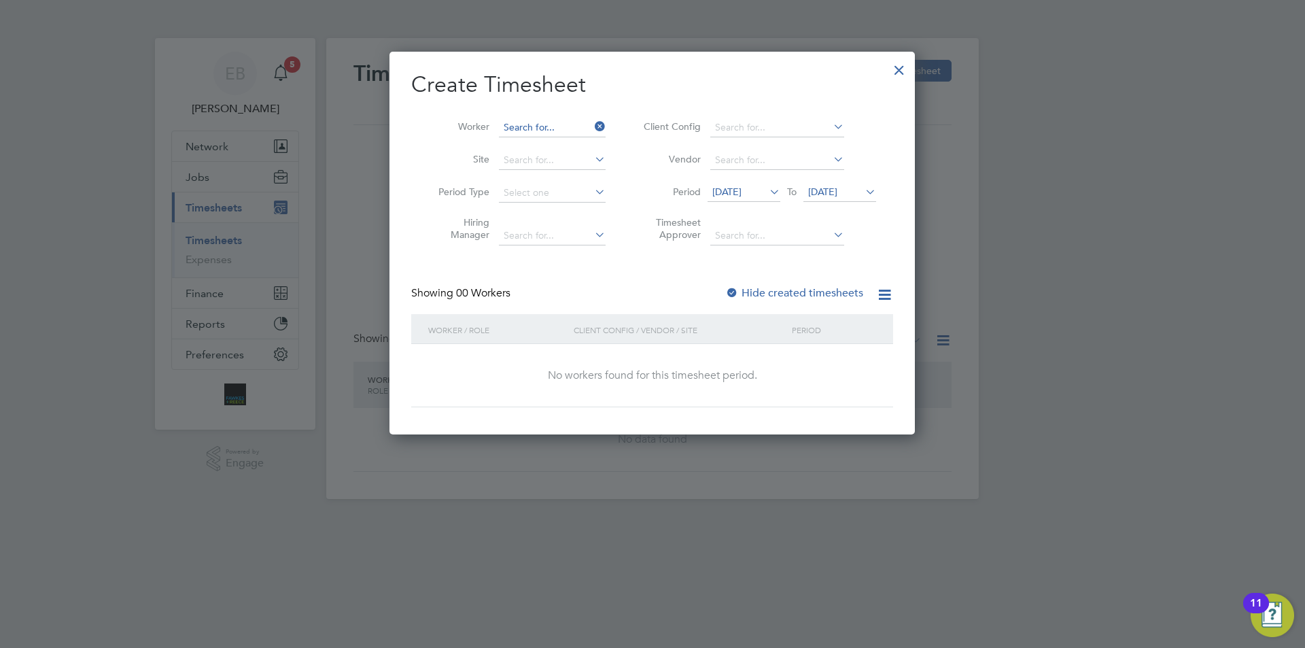
click at [569, 128] on input at bounding box center [552, 127] width 107 height 19
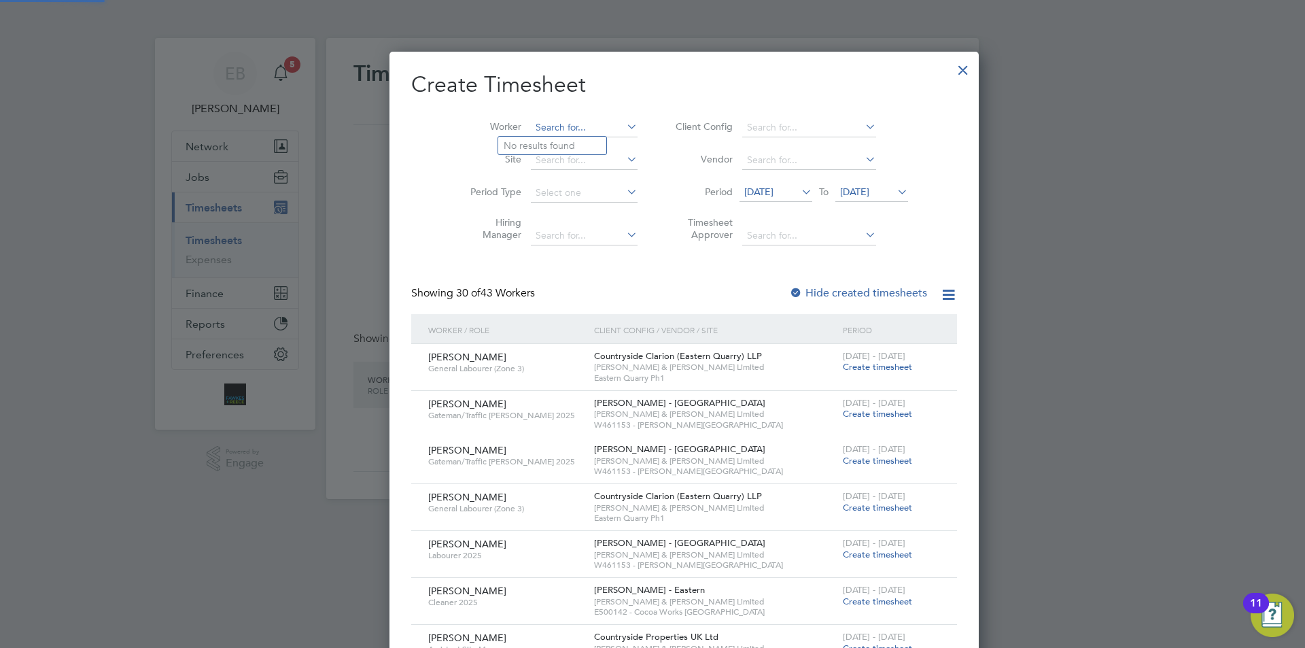
scroll to position [2232, 526]
click at [572, 185] on li "[PERSON_NAME]" at bounding box center [560, 182] width 125 height 18
type input "[PERSON_NAME]"
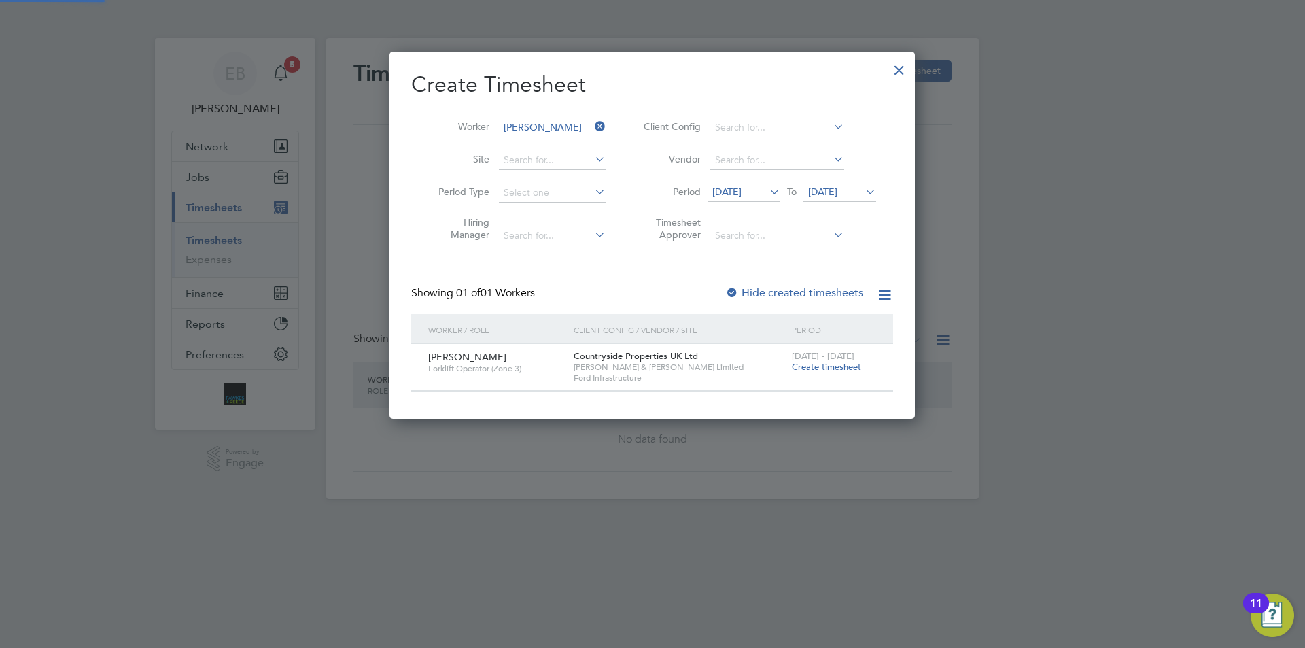
scroll to position [7, 7]
click at [741, 190] on span "[DATE]" at bounding box center [726, 191] width 29 height 12
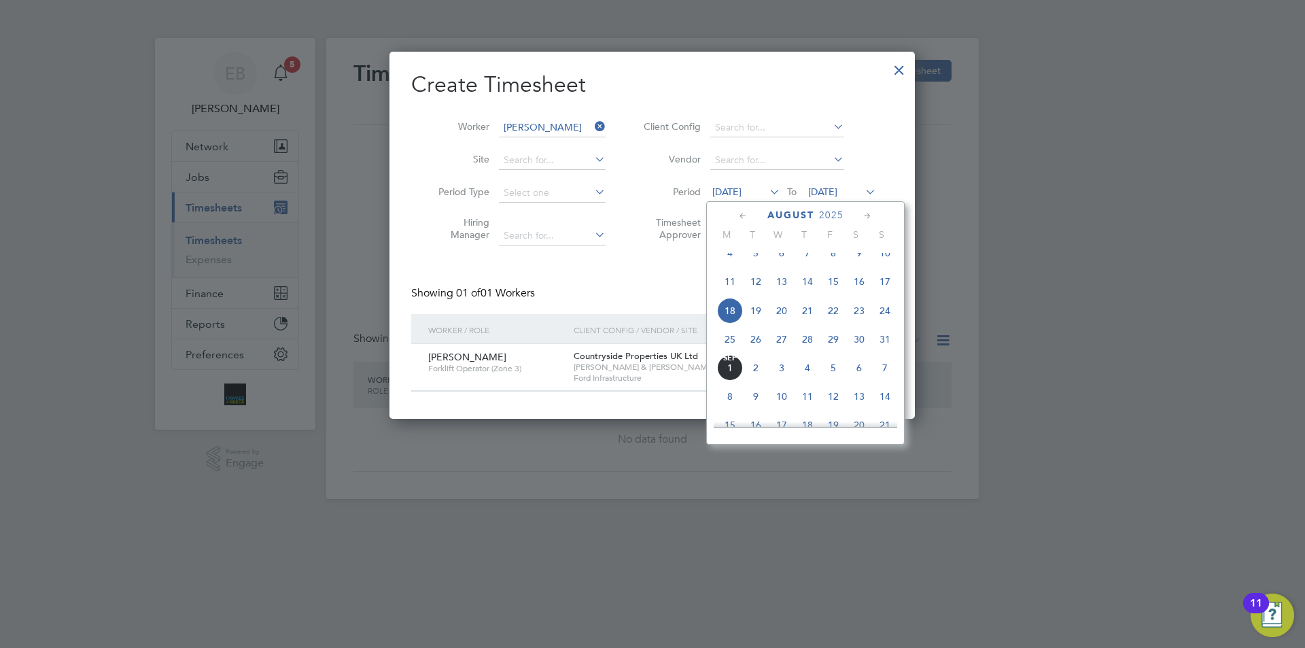
click at [735, 352] on span "25" at bounding box center [730, 339] width 26 height 26
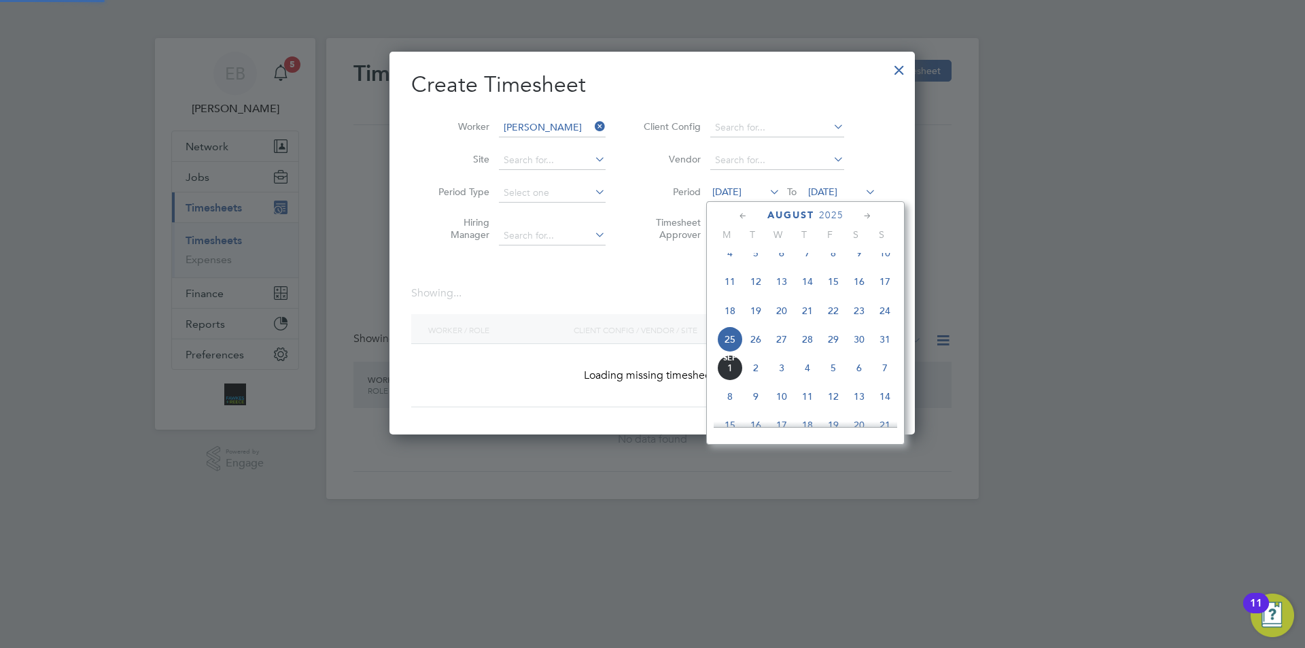
scroll to position [383, 526]
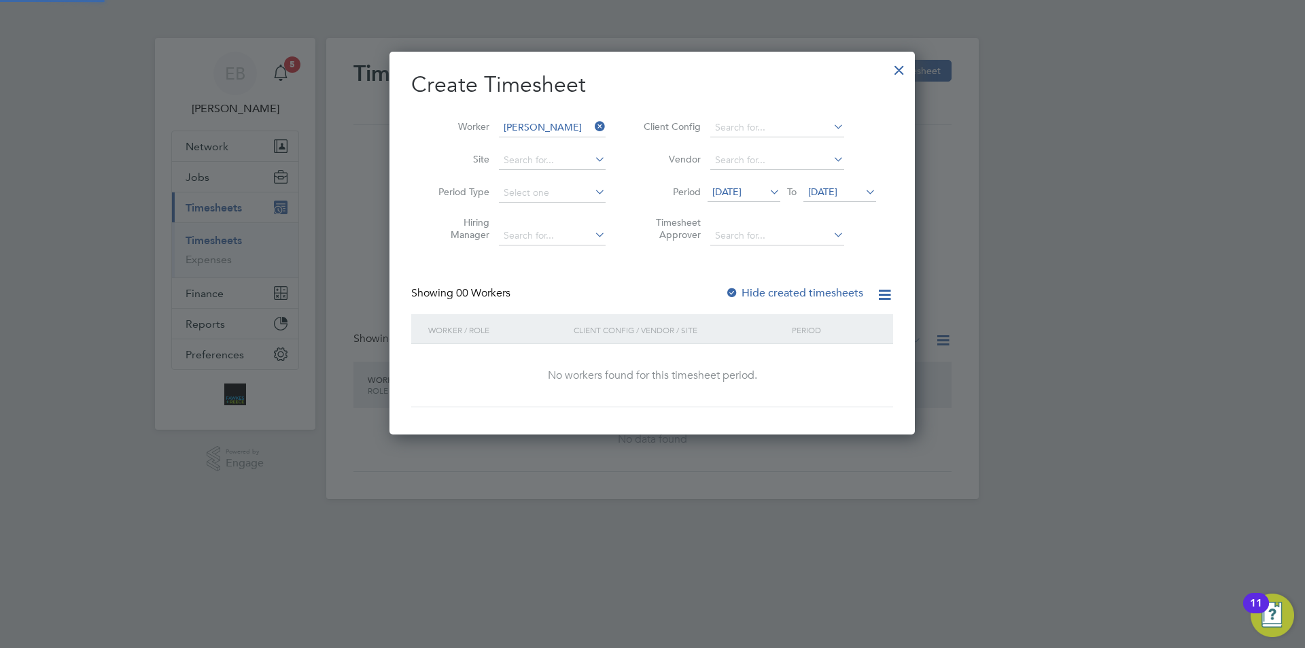
click at [862, 191] on icon at bounding box center [862, 191] width 0 height 19
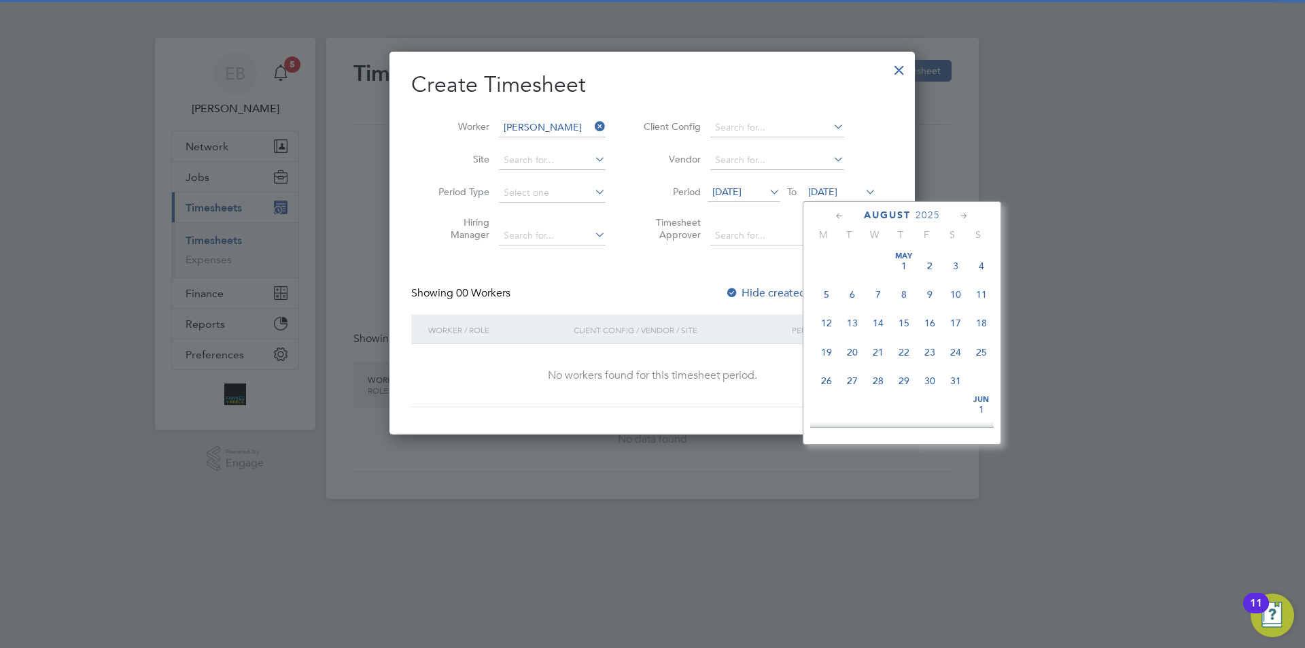
scroll to position [529, 0]
click at [989, 323] on span "31" at bounding box center [981, 310] width 26 height 26
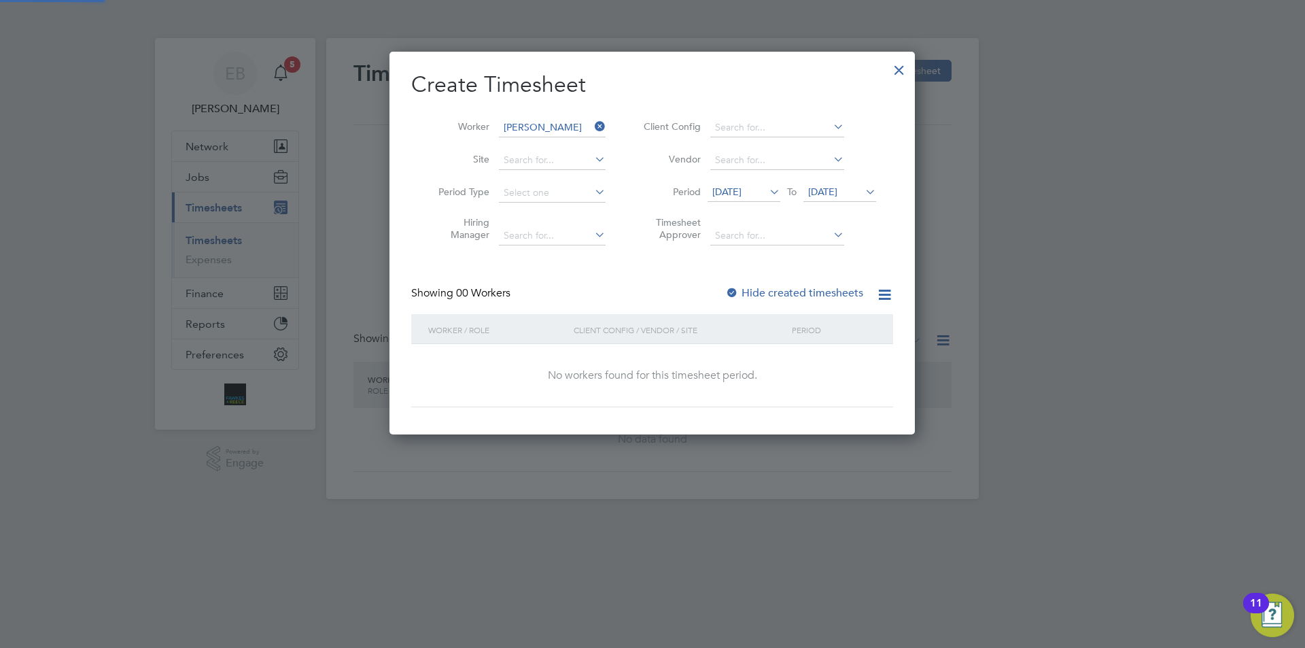
scroll to position [7, 7]
click at [820, 291] on label "Hide created timesheets" at bounding box center [794, 293] width 138 height 14
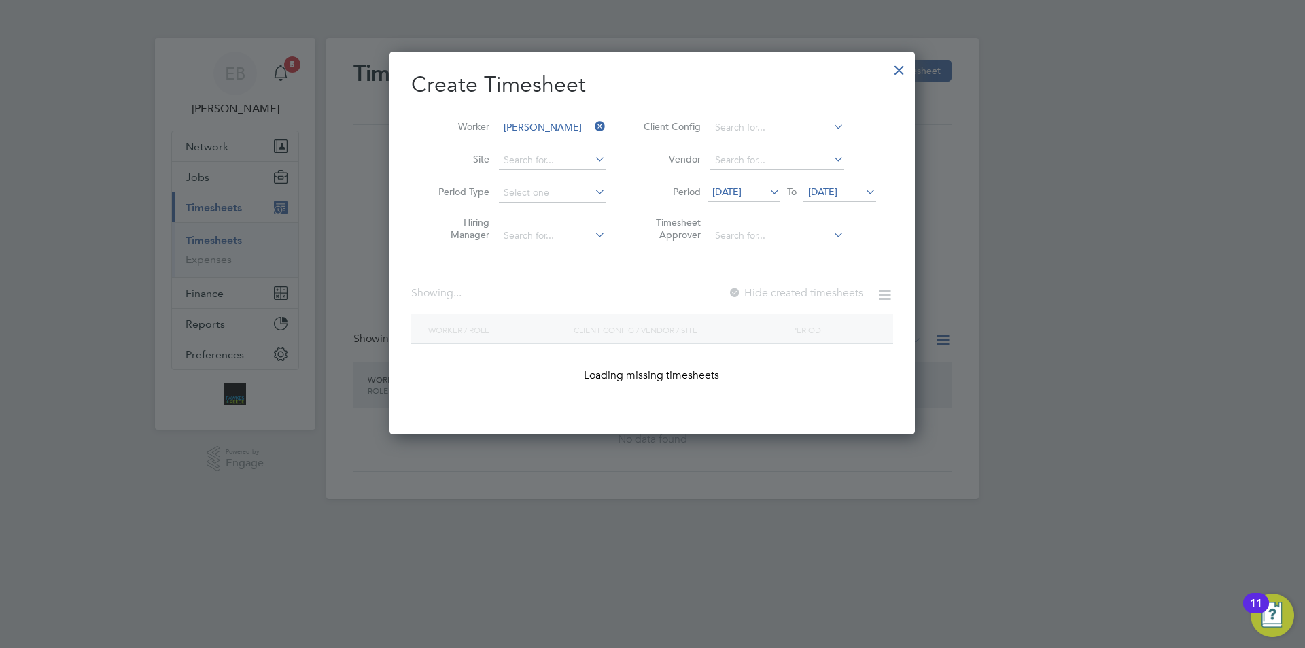
scroll to position [0, 0]
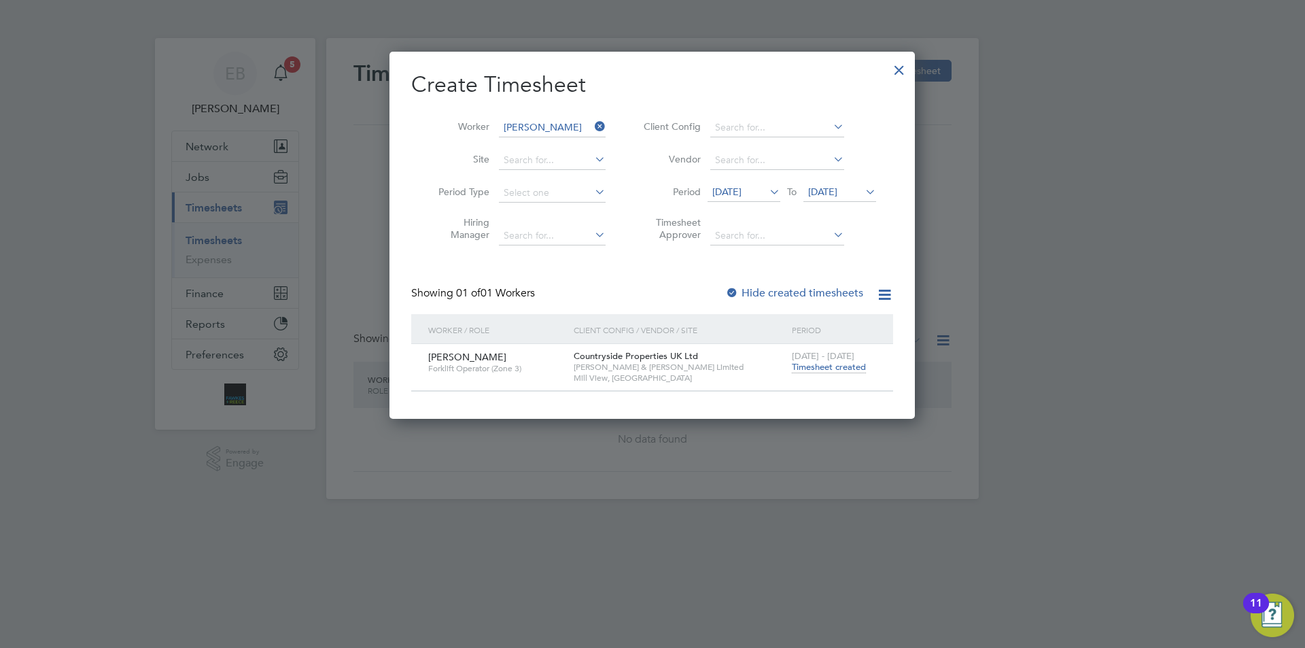
click at [816, 370] on span "Timesheet created" at bounding box center [829, 367] width 74 height 12
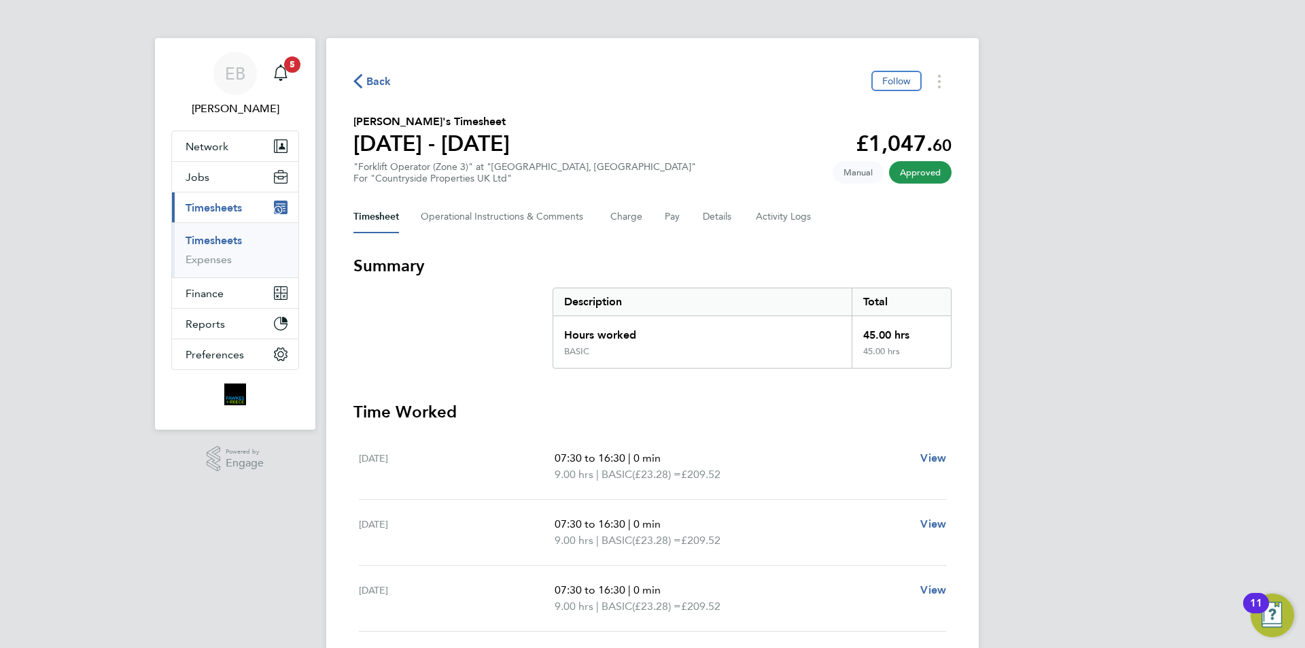
click at [383, 79] on span "Back" at bounding box center [378, 81] width 25 height 16
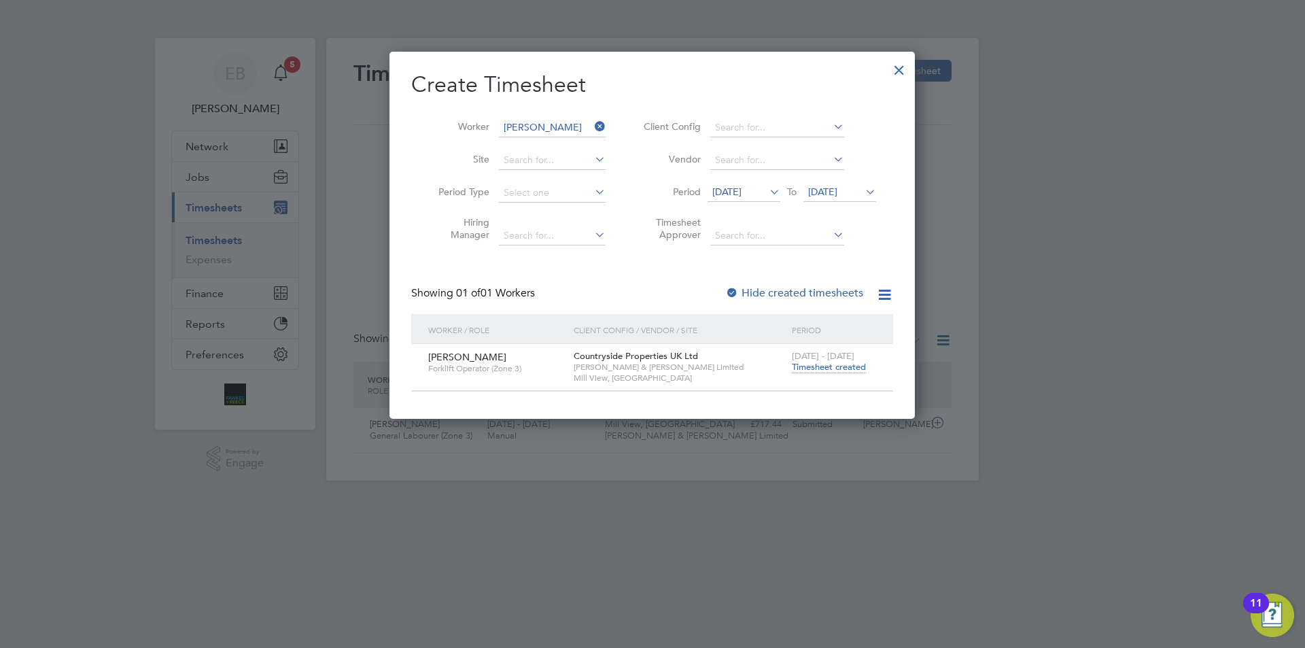
click at [893, 71] on div at bounding box center [899, 66] width 24 height 24
